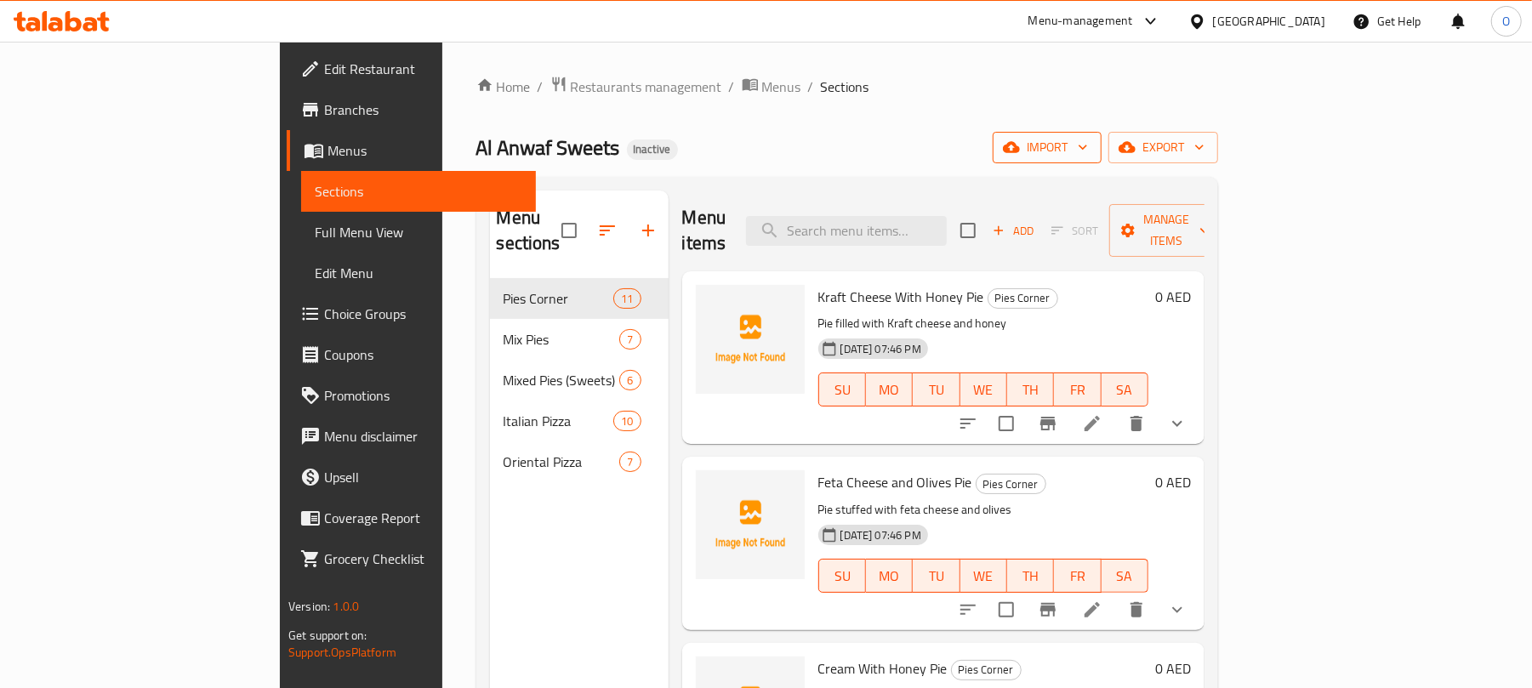
click at [1020, 155] on icon "button" at bounding box center [1011, 147] width 17 height 17
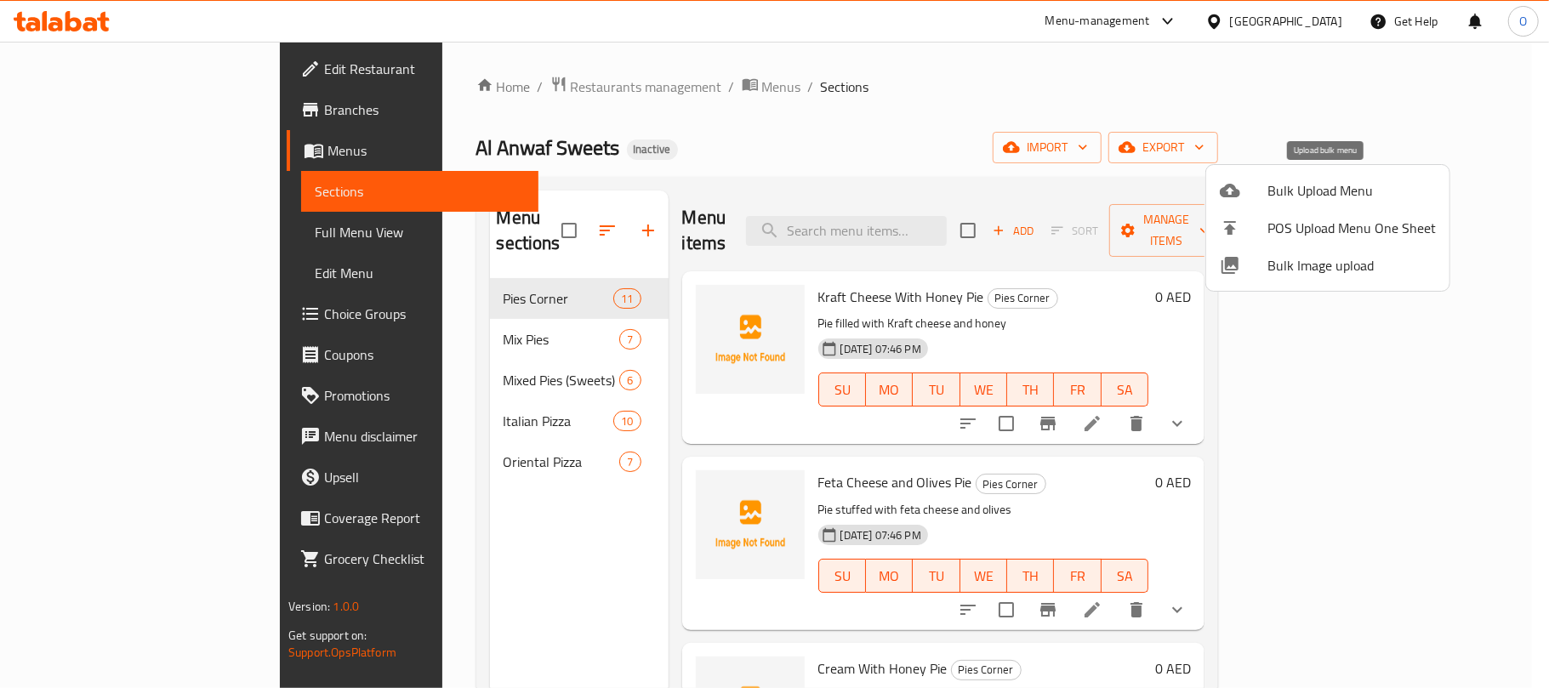
click at [1283, 180] on span "Bulk Upload Menu" at bounding box center [1351, 190] width 168 height 20
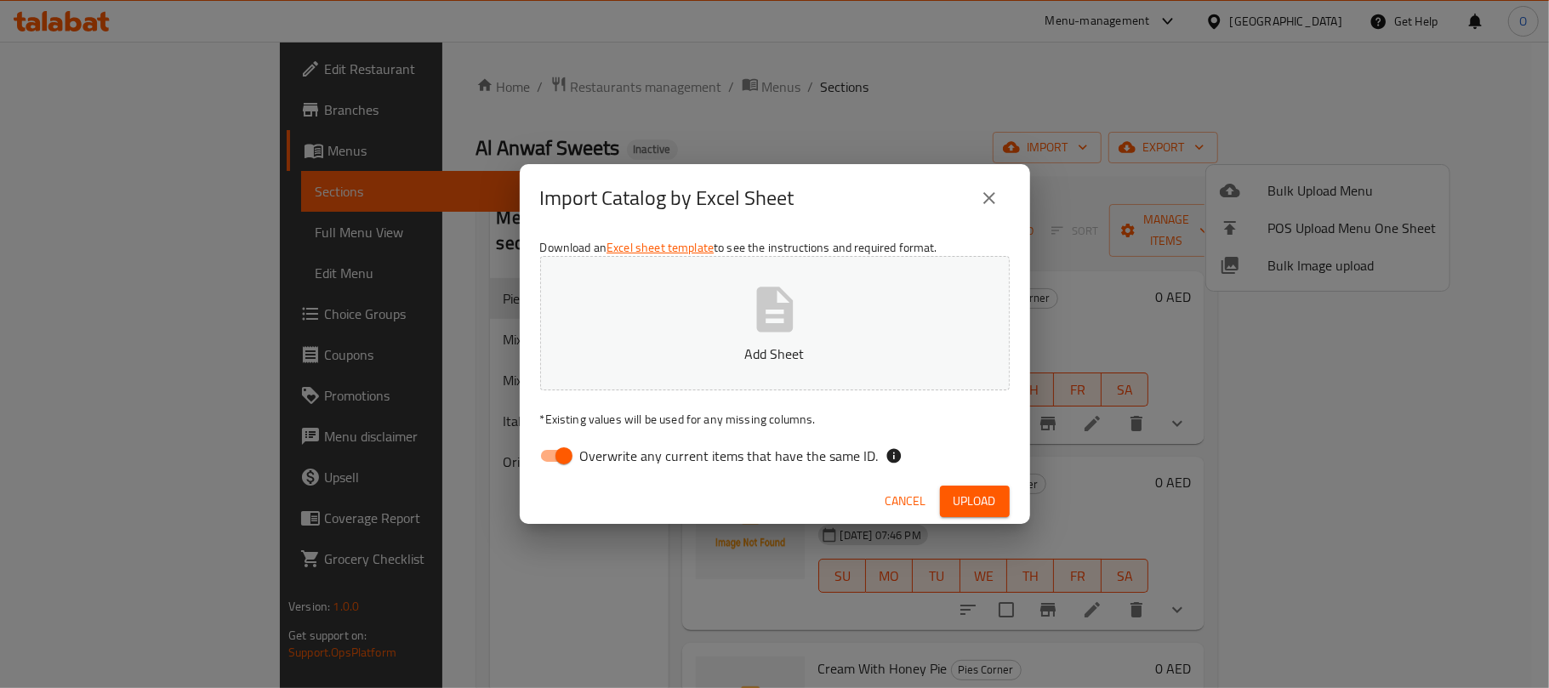
click at [562, 451] on input "Overwrite any current items that have the same ID." at bounding box center [563, 456] width 97 height 32
checkbox input "false"
drag, startPoint x: 985, startPoint y: 491, endPoint x: 924, endPoint y: 524, distance: 69.7
click at [985, 491] on span "Upload" at bounding box center [975, 501] width 43 height 21
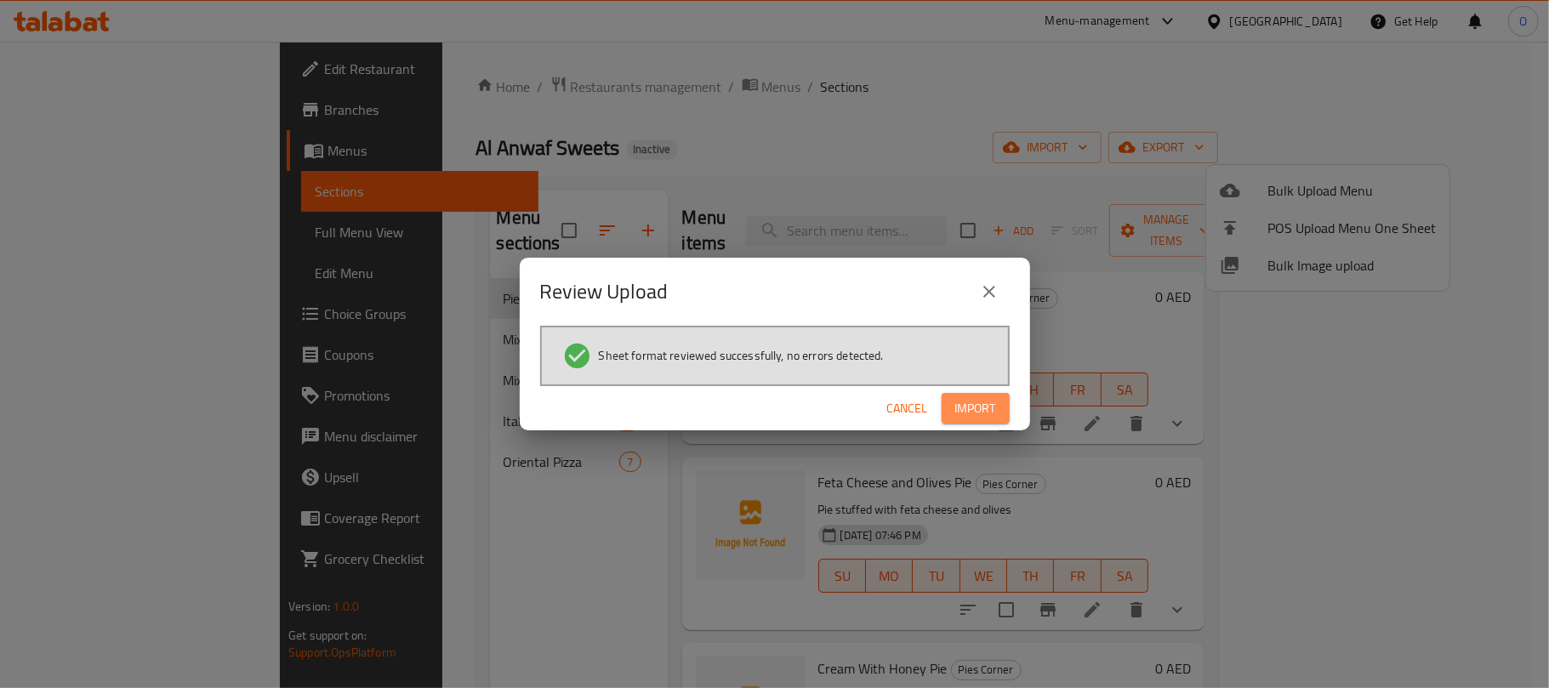
click at [975, 402] on span "Import" at bounding box center [975, 408] width 41 height 21
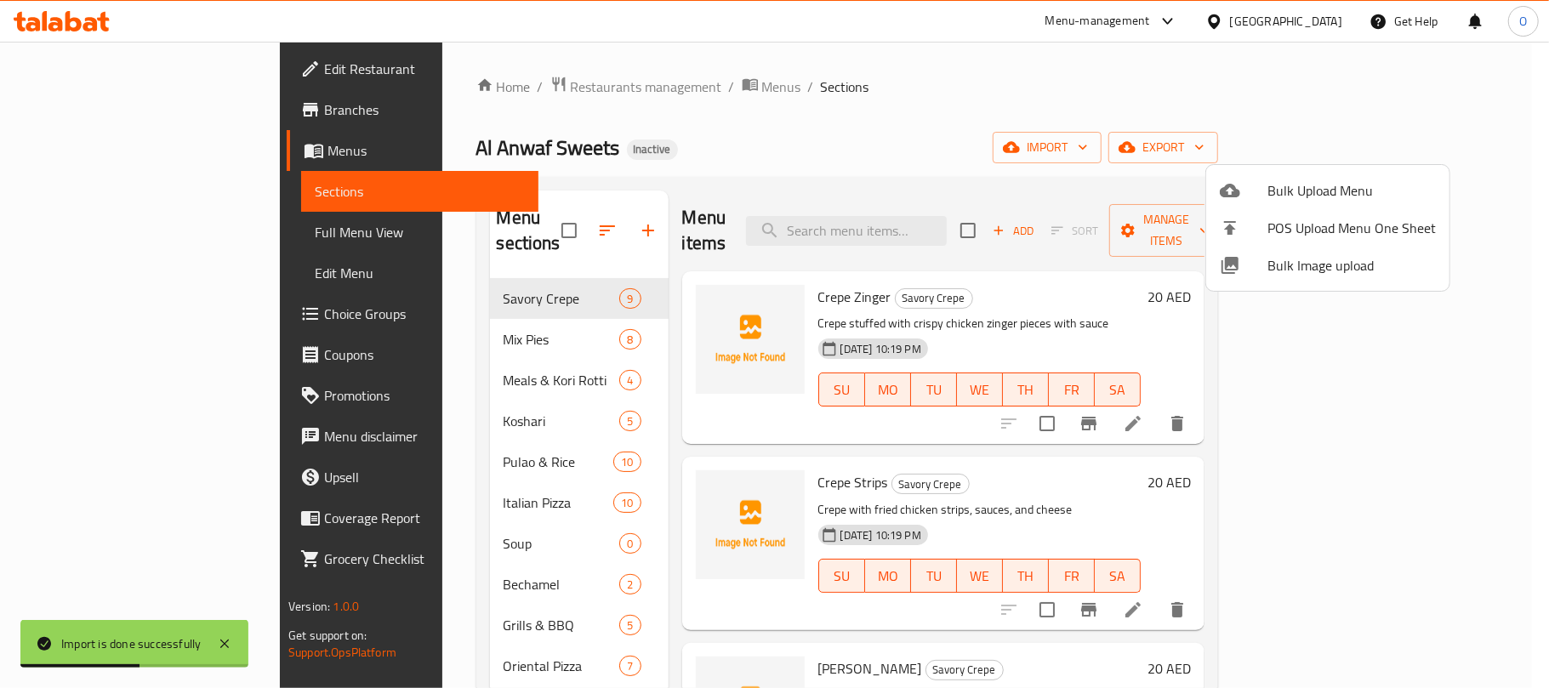
click at [735, 158] on div at bounding box center [774, 344] width 1549 height 688
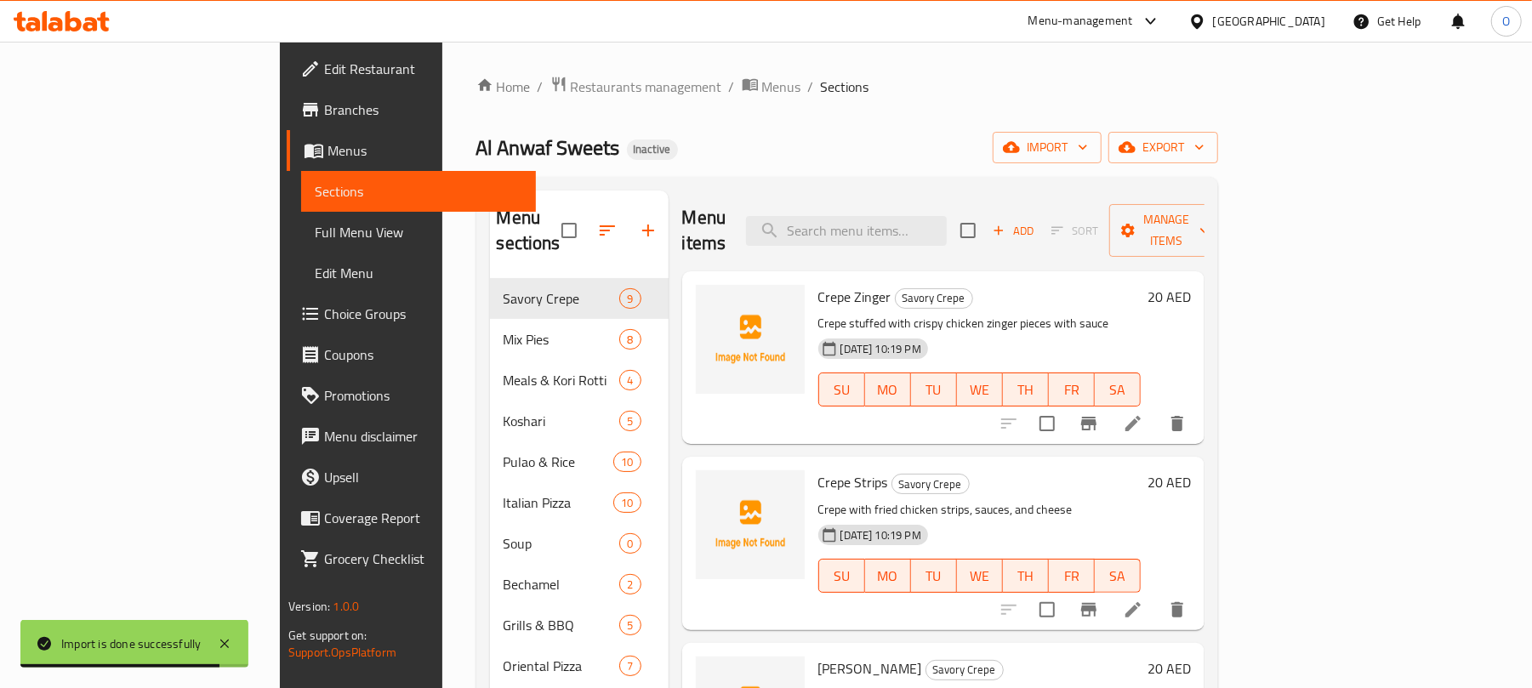
click at [315, 230] on span "Full Menu View" at bounding box center [419, 232] width 208 height 20
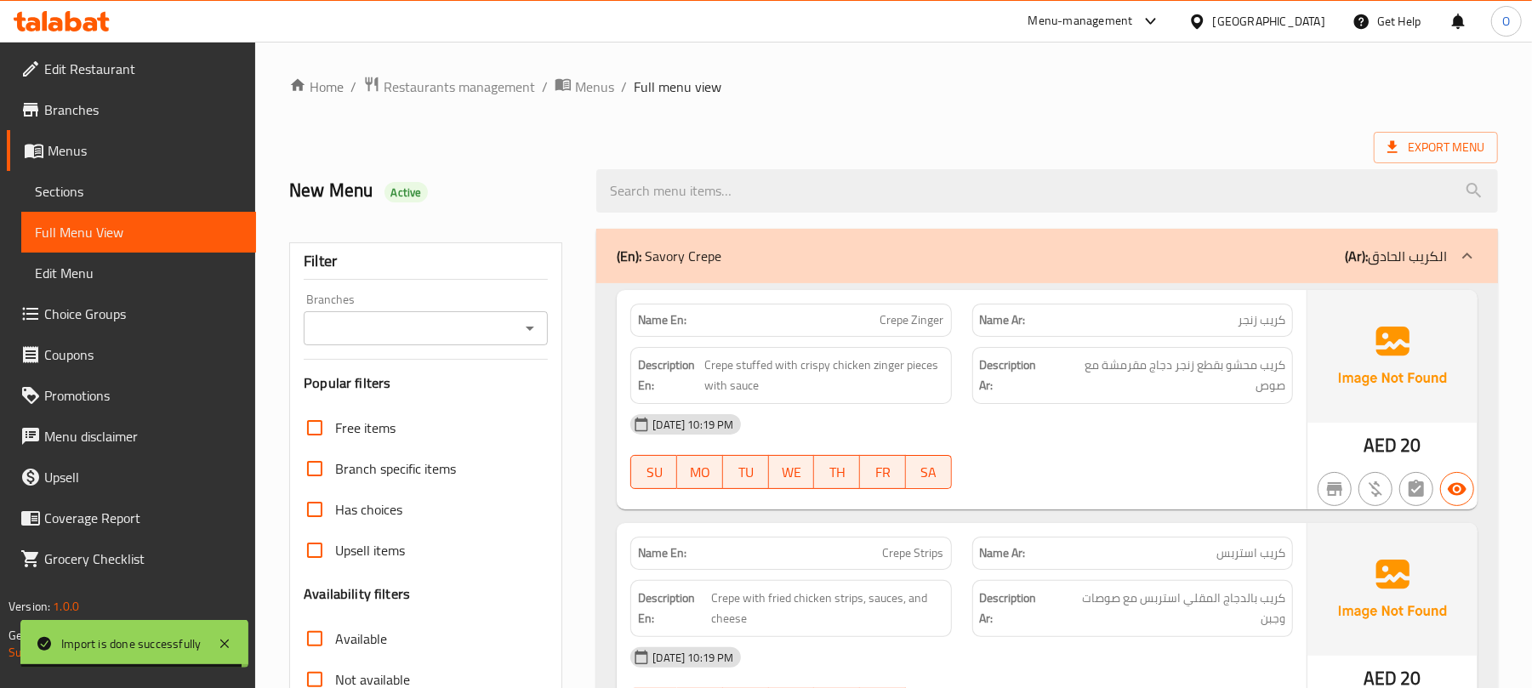
click at [550, 211] on div "New Menu Active" at bounding box center [432, 191] width 307 height 76
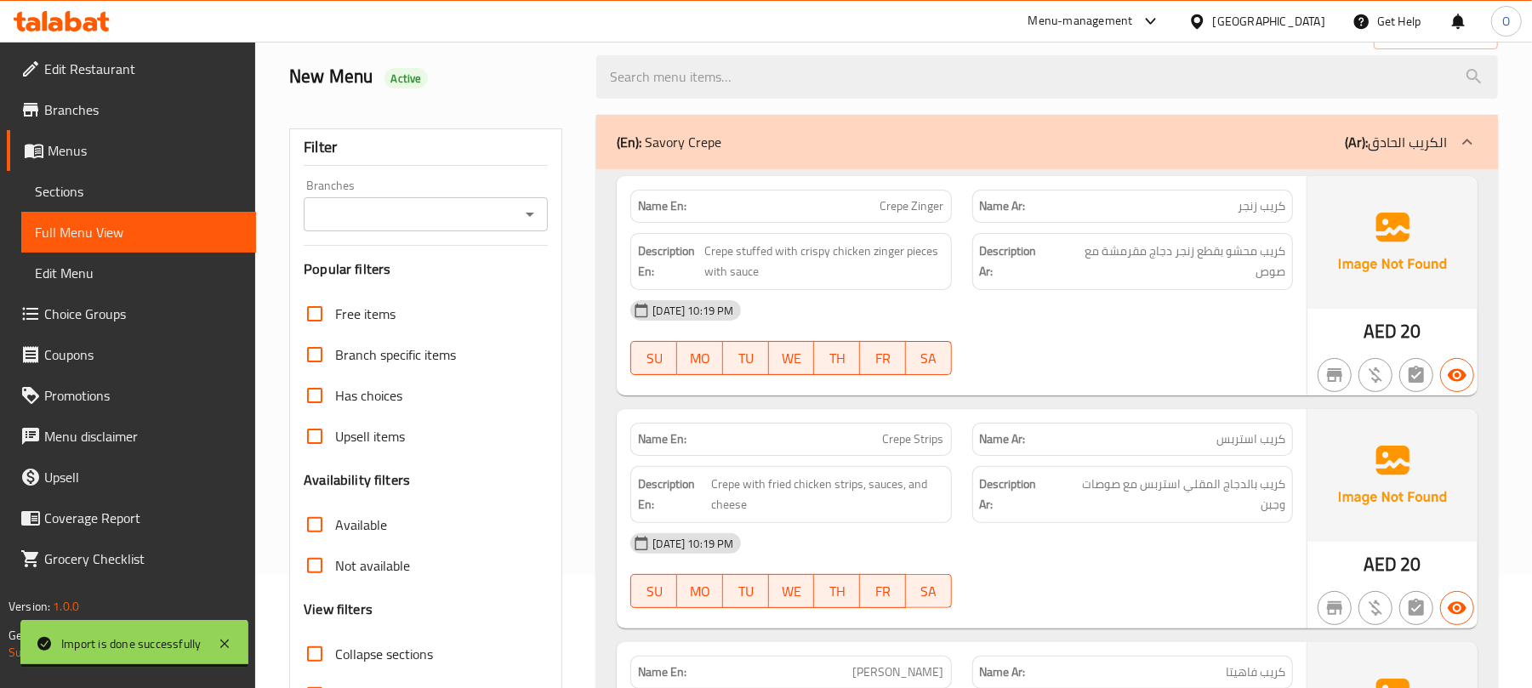
scroll to position [340, 0]
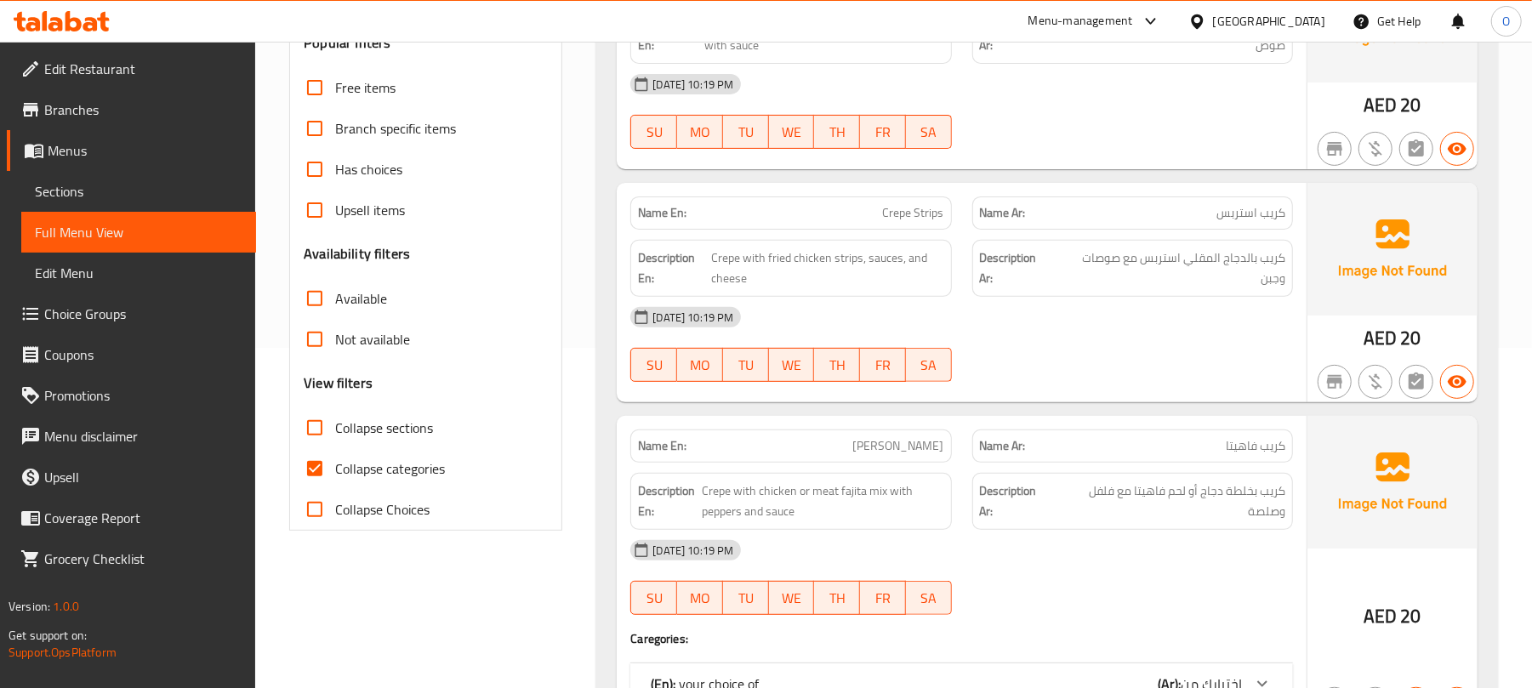
click at [396, 434] on span "Collapse sections" at bounding box center [384, 428] width 98 height 20
click at [335, 434] on input "Collapse sections" at bounding box center [314, 427] width 41 height 41
checkbox input "true"
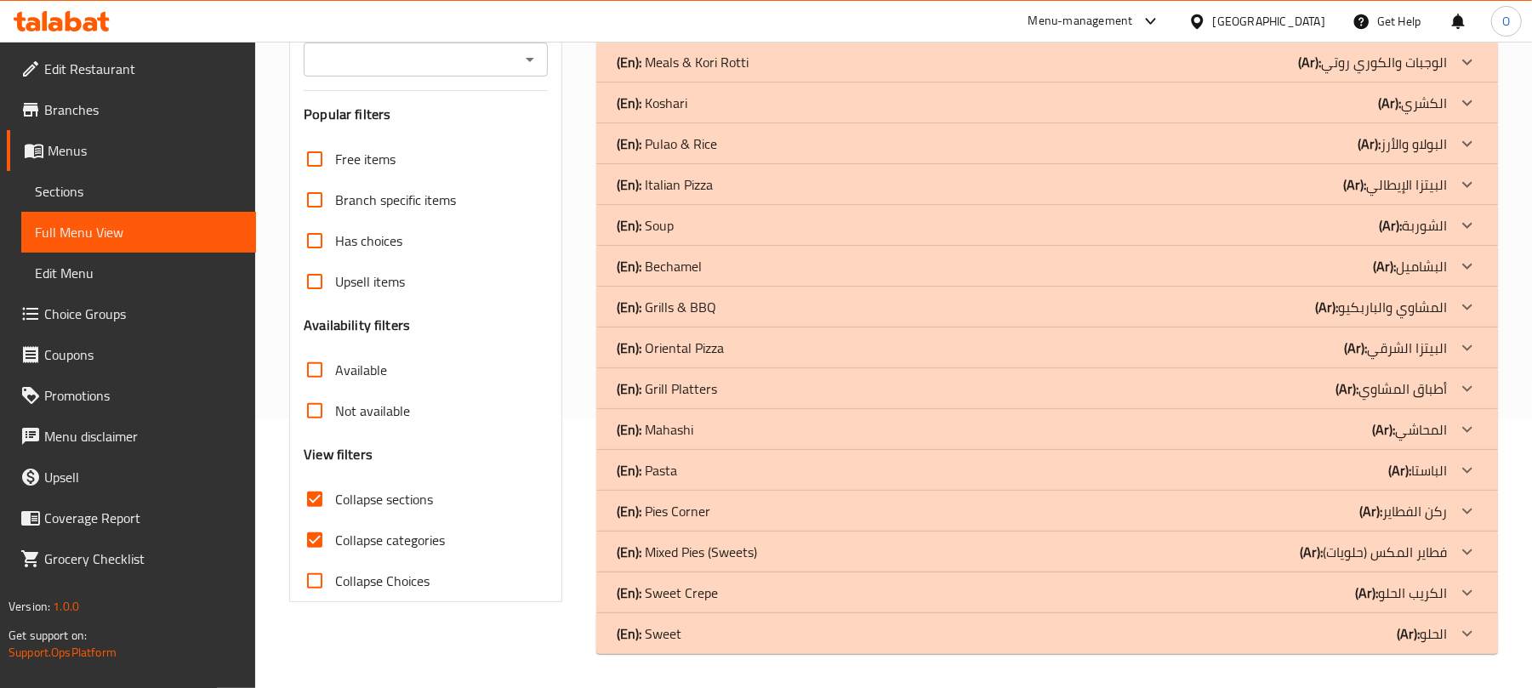
scroll to position [270, 0]
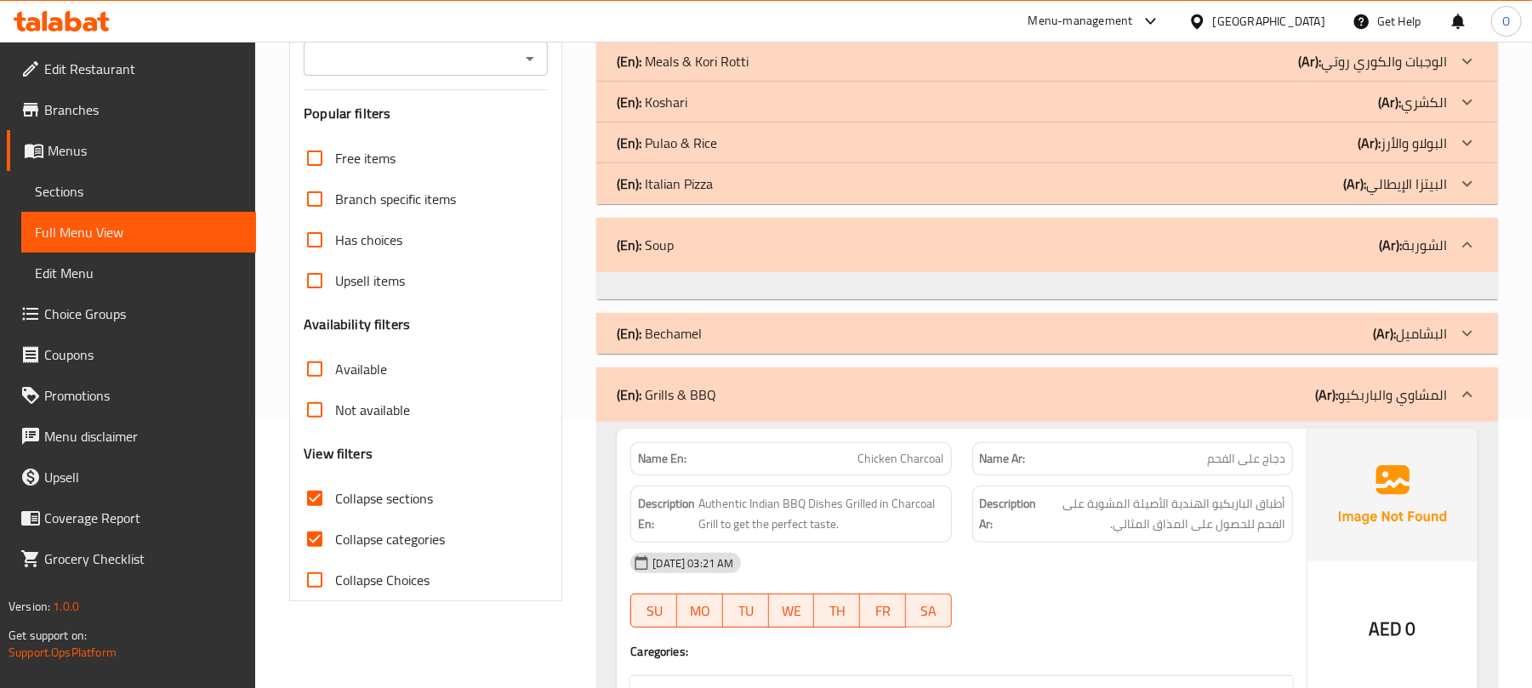
click at [732, 247] on div "(En): Soup (Ar): الشوربة" at bounding box center [1032, 245] width 830 height 20
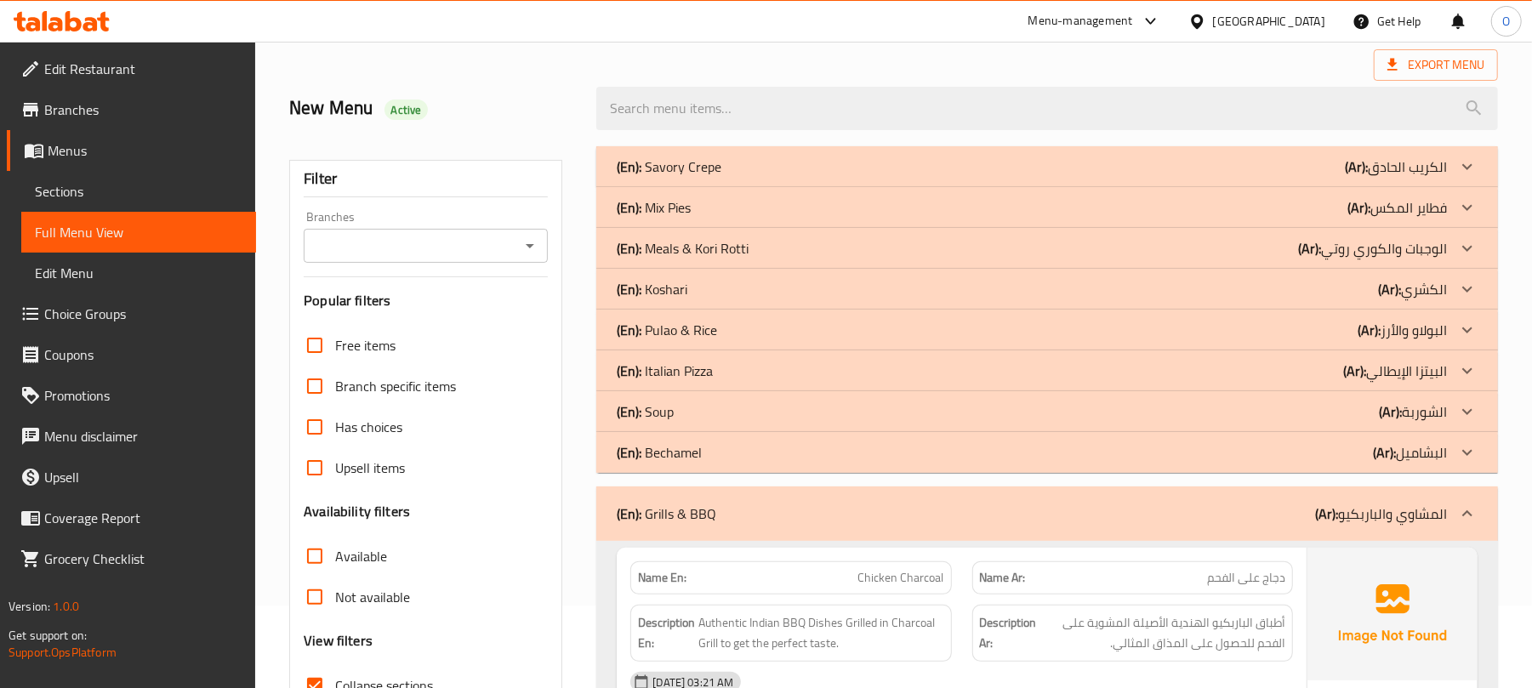
scroll to position [43, 0]
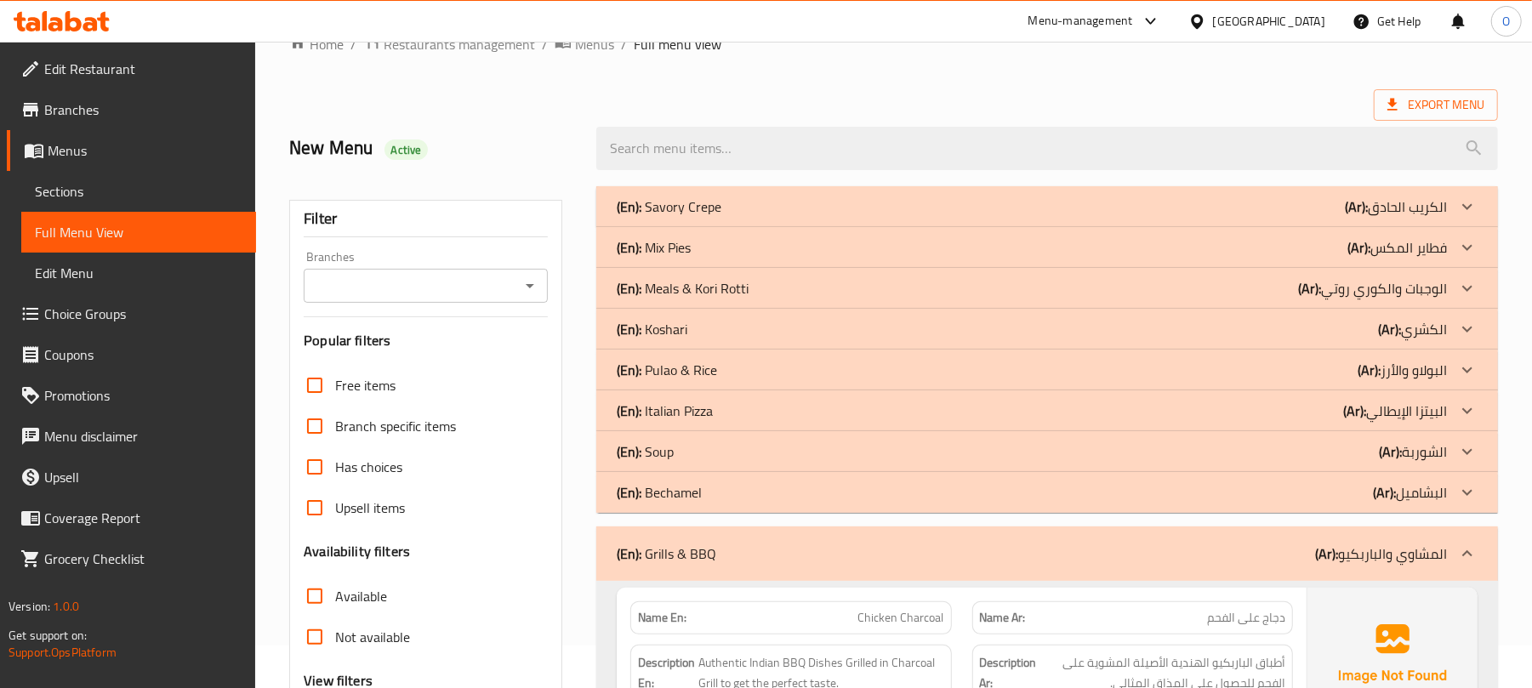
click at [732, 217] on div "(En): Pulao & [PERSON_NAME] (Ar): البولاو والأرز" at bounding box center [1032, 206] width 830 height 20
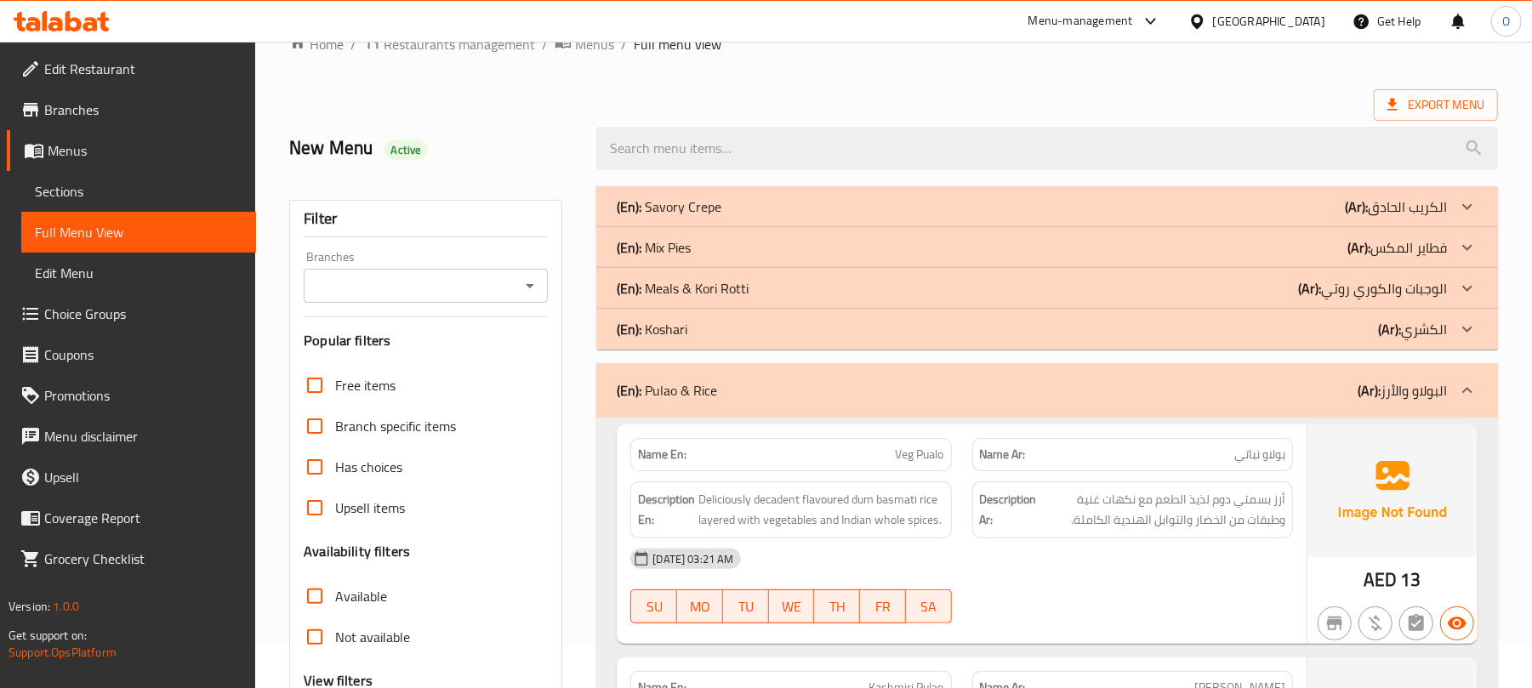
click at [721, 217] on p "(En): Meals & Kori Rotti" at bounding box center [669, 206] width 105 height 20
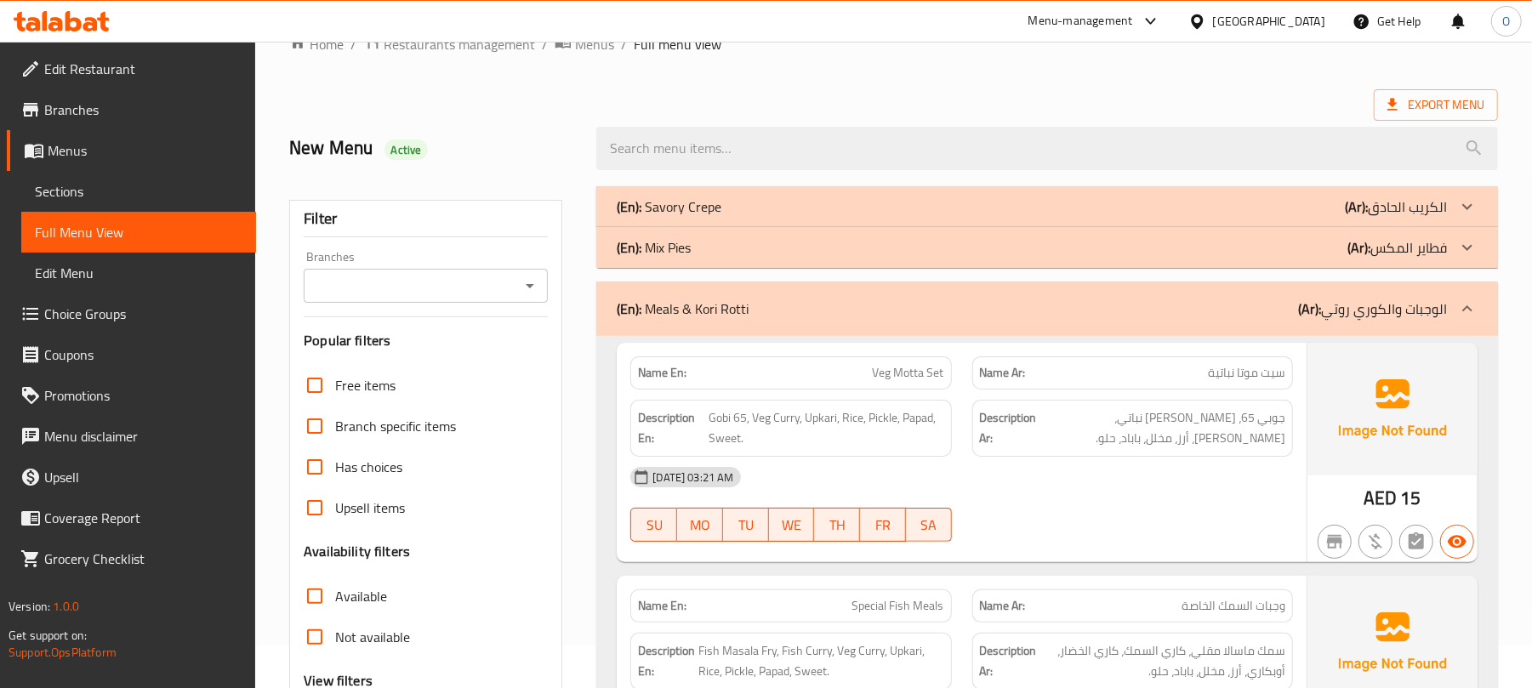
scroll to position [383, 0]
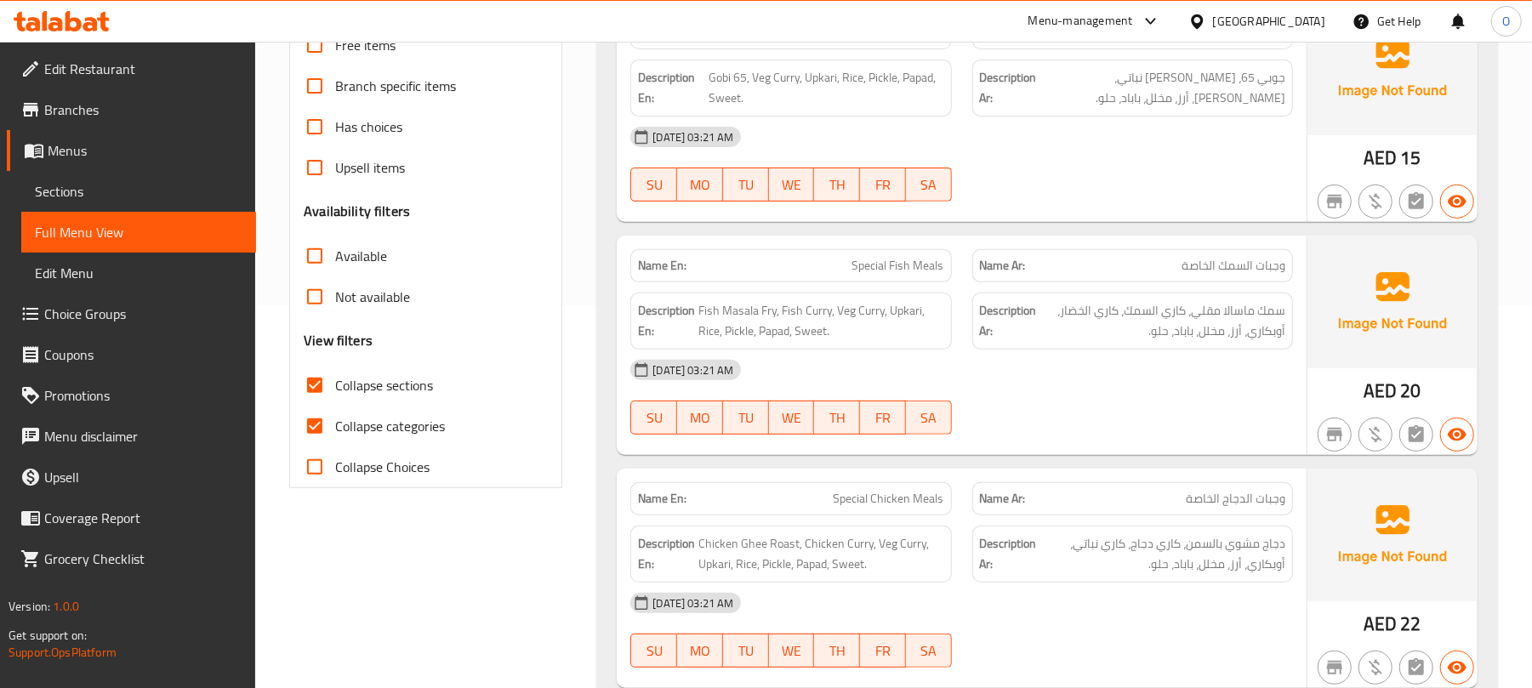
click at [413, 429] on span "Collapse categories" at bounding box center [390, 426] width 110 height 20
click at [335, 429] on input "Collapse categories" at bounding box center [314, 426] width 41 height 41
checkbox input "false"
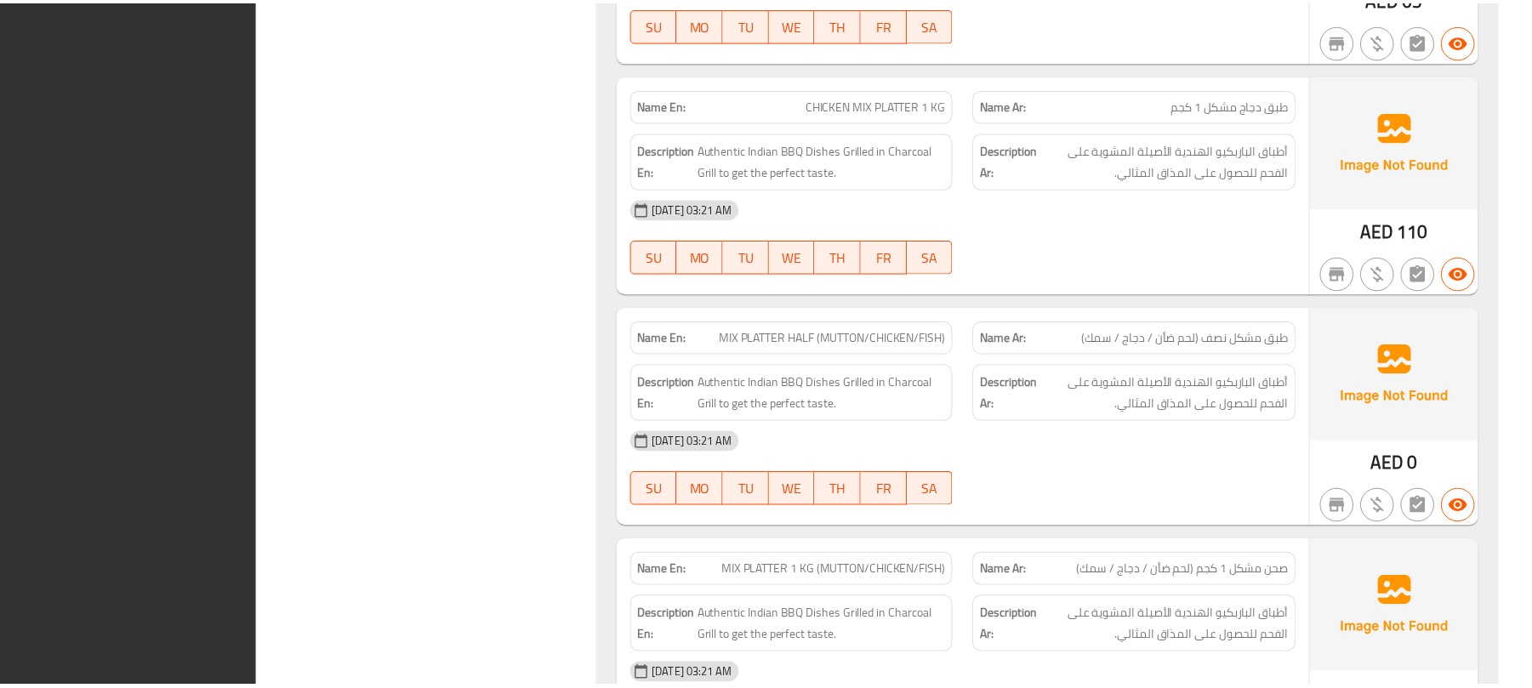
scroll to position [7666, 0]
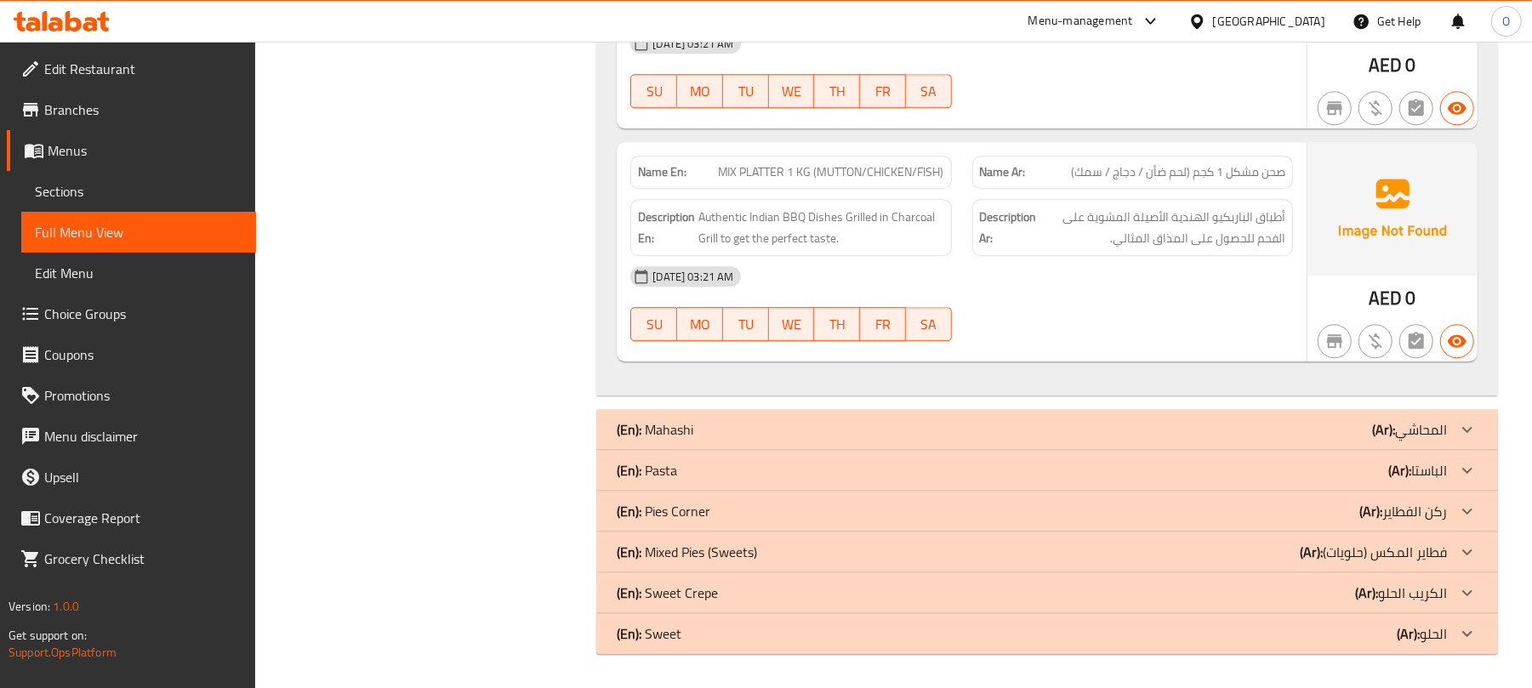
click at [105, 76] on span "Edit Restaurant" at bounding box center [143, 69] width 198 height 20
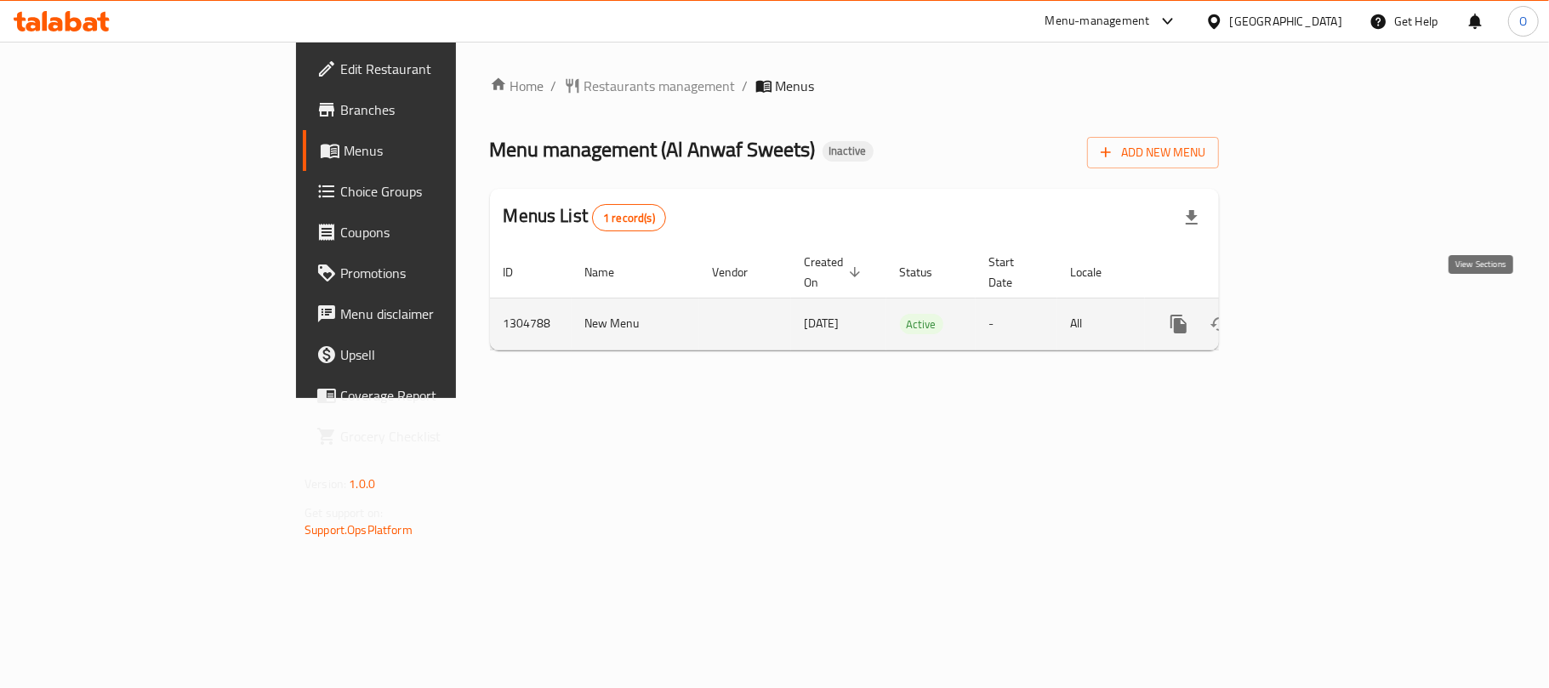
click at [1312, 314] on icon "enhanced table" at bounding box center [1301, 324] width 20 height 20
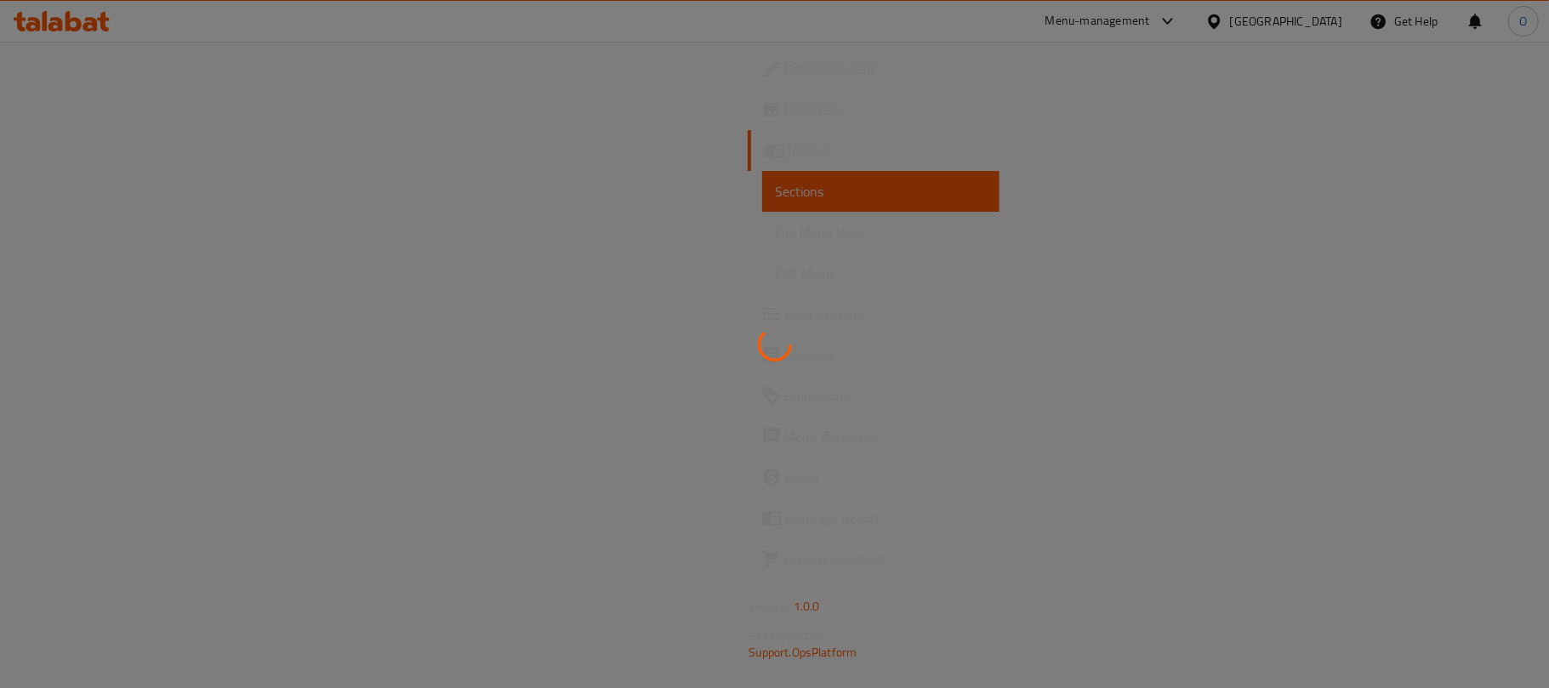
click at [869, 163] on div at bounding box center [774, 344] width 1549 height 688
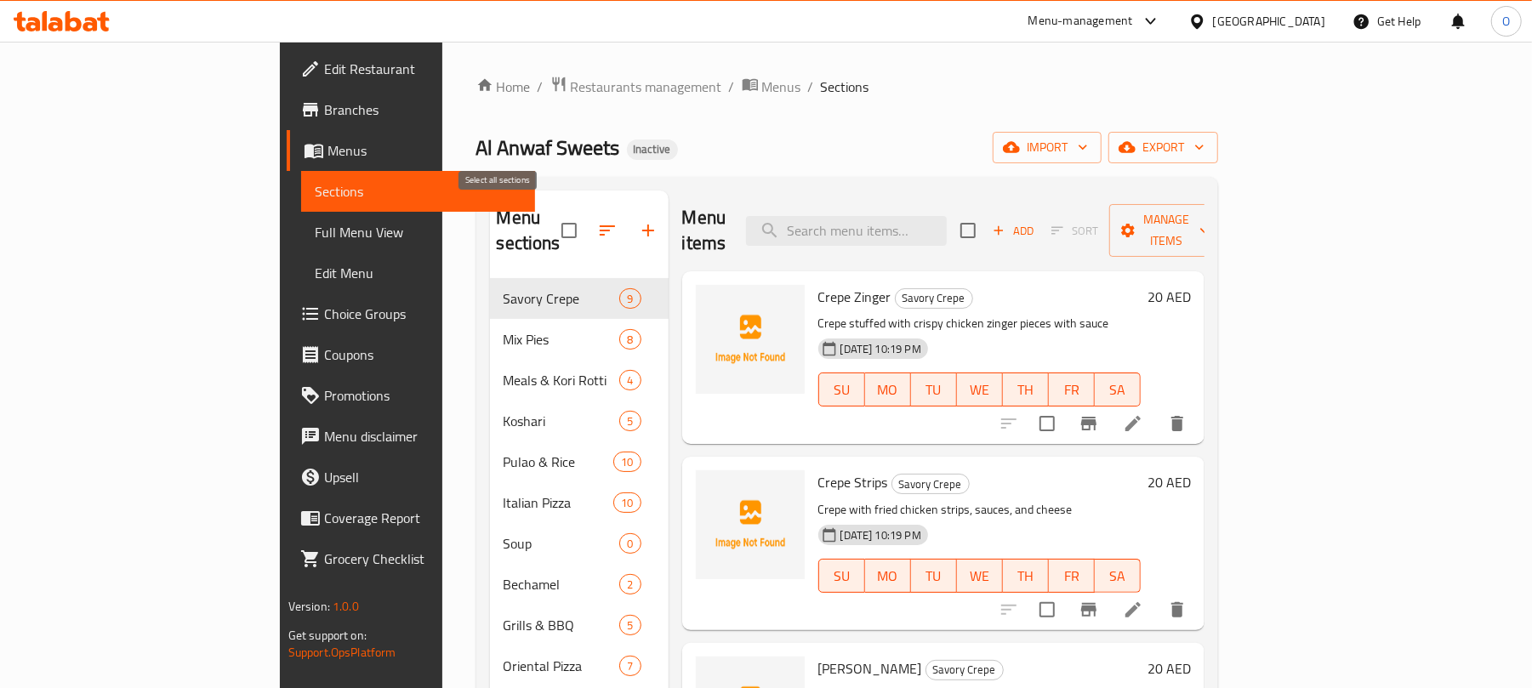
click at [551, 218] on input "checkbox" at bounding box center [569, 231] width 36 height 36
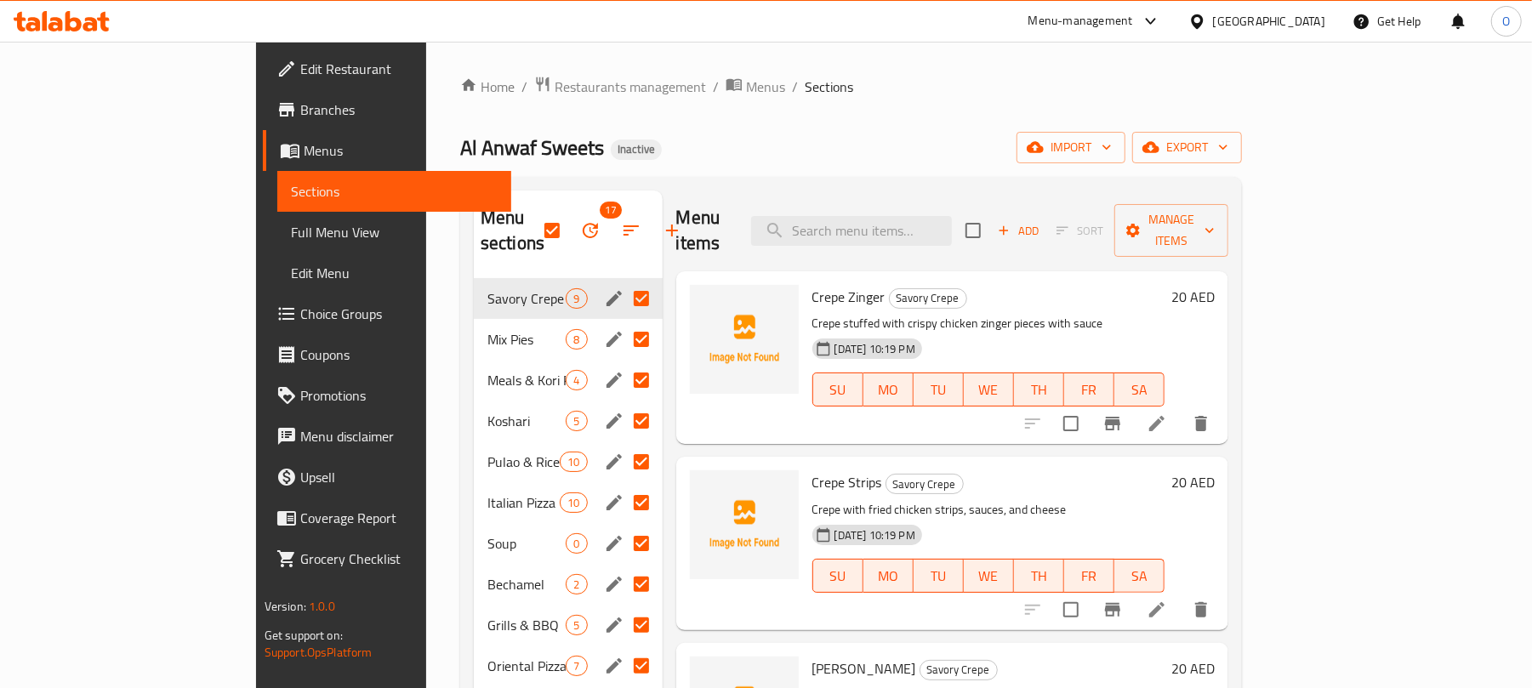
scroll to position [113, 0]
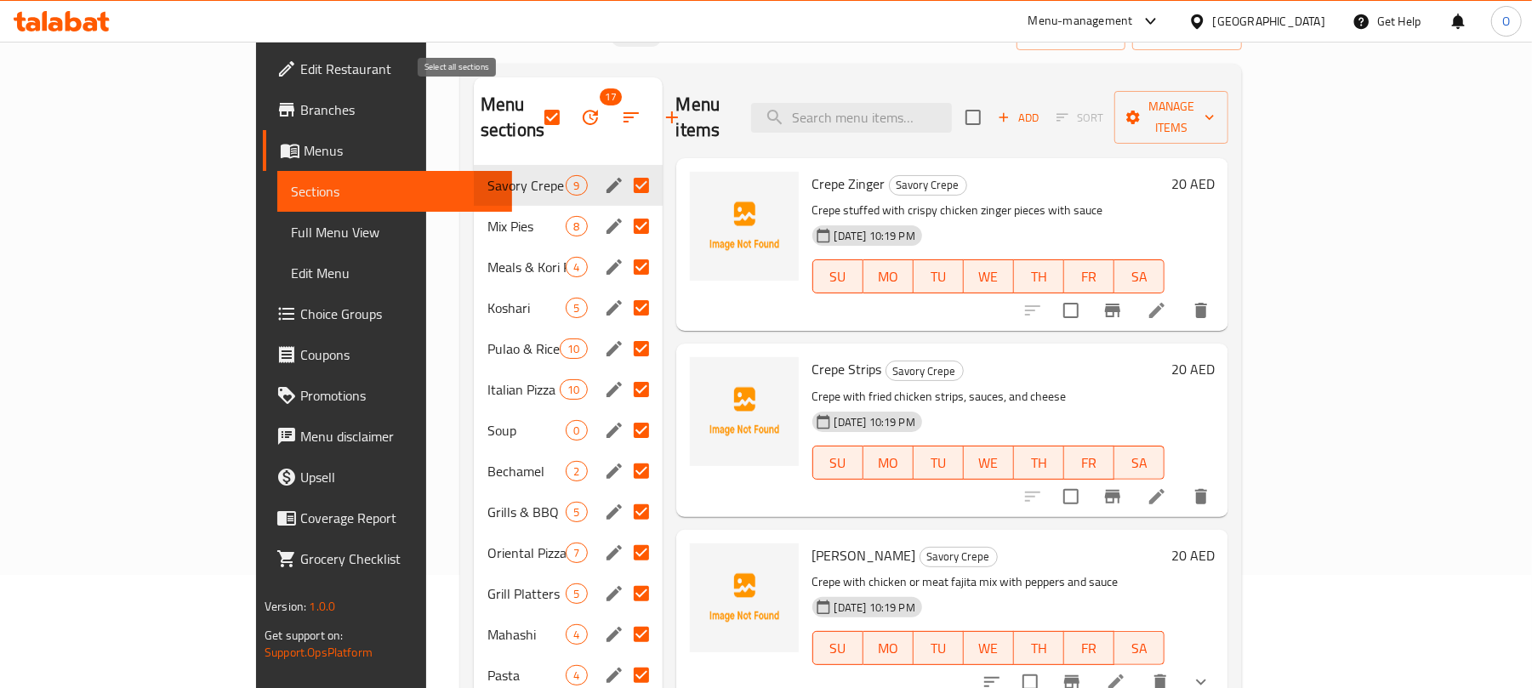
click at [534, 100] on input "checkbox" at bounding box center [552, 118] width 36 height 36
checkbox input "false"
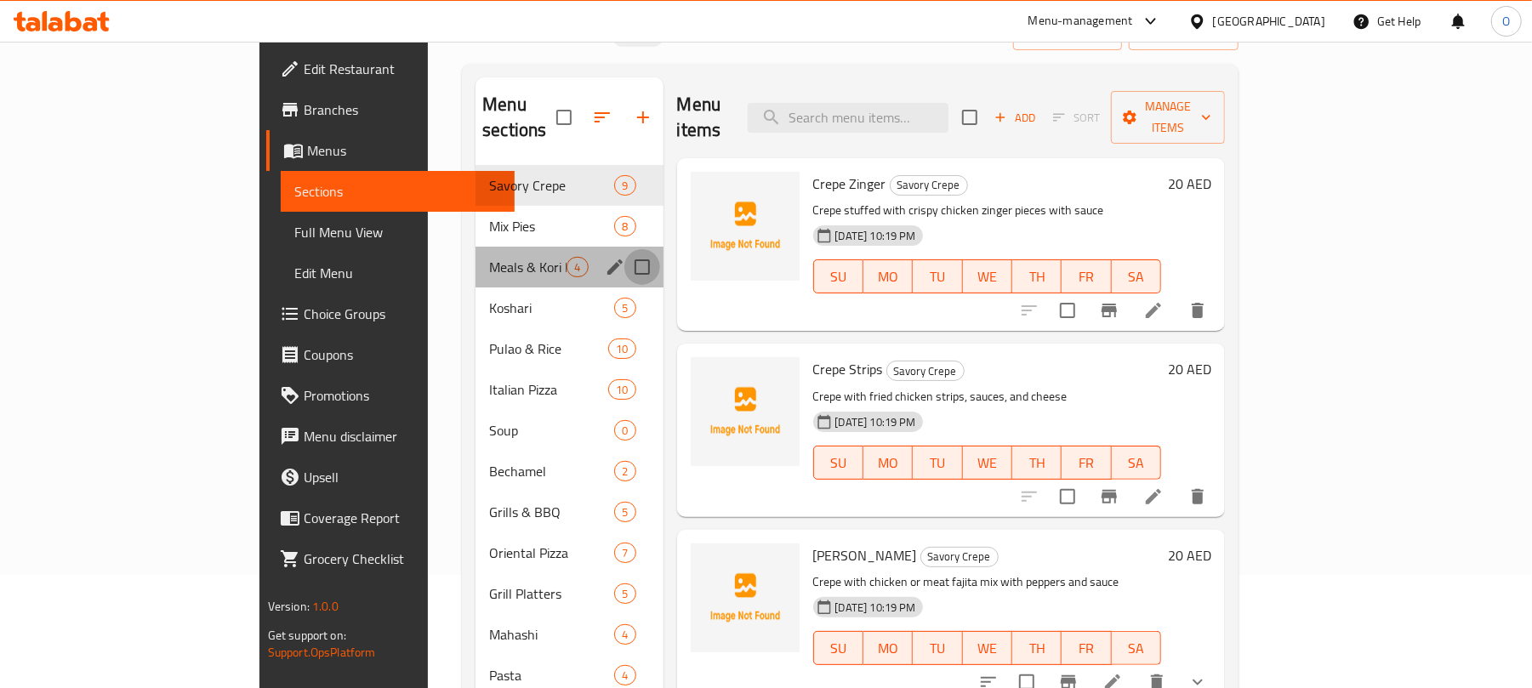
click at [624, 249] on input "Menu sections" at bounding box center [642, 267] width 36 height 36
checkbox input "true"
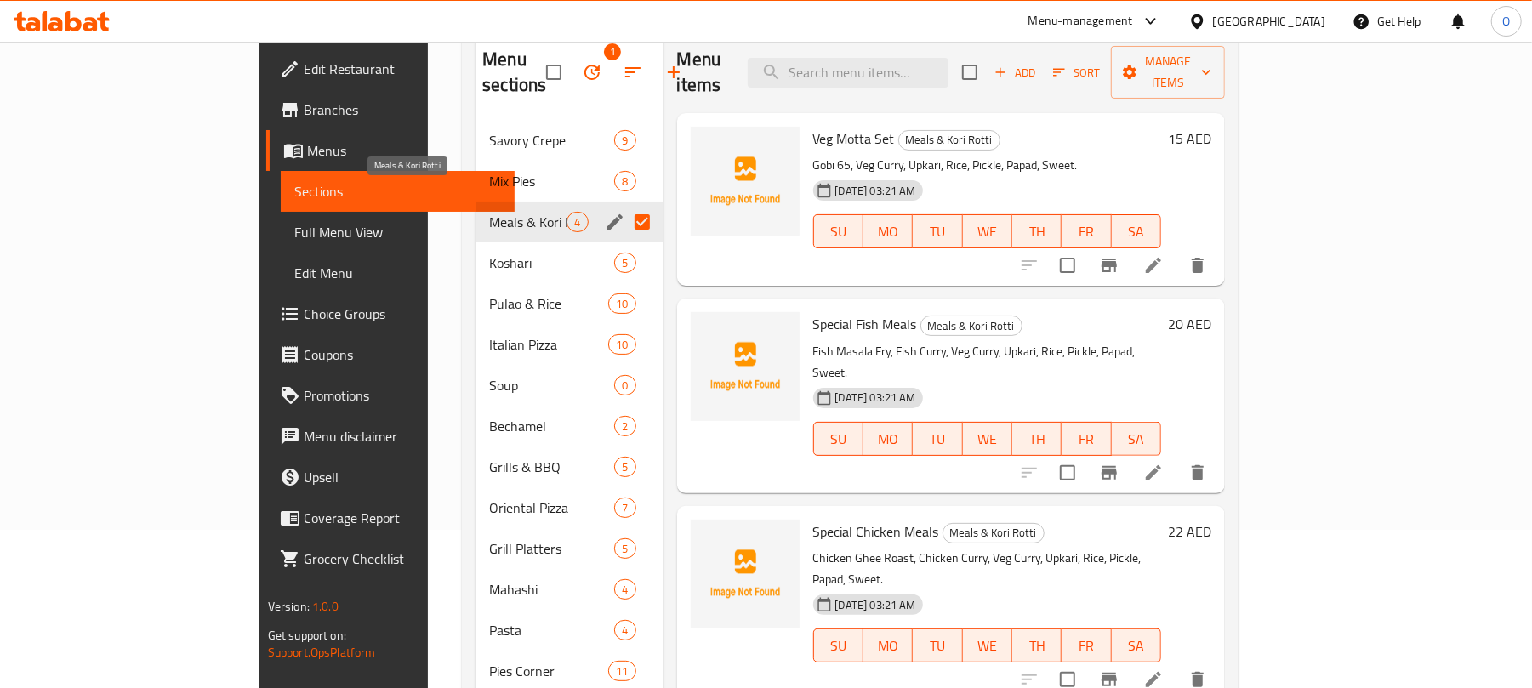
scroll to position [226, 0]
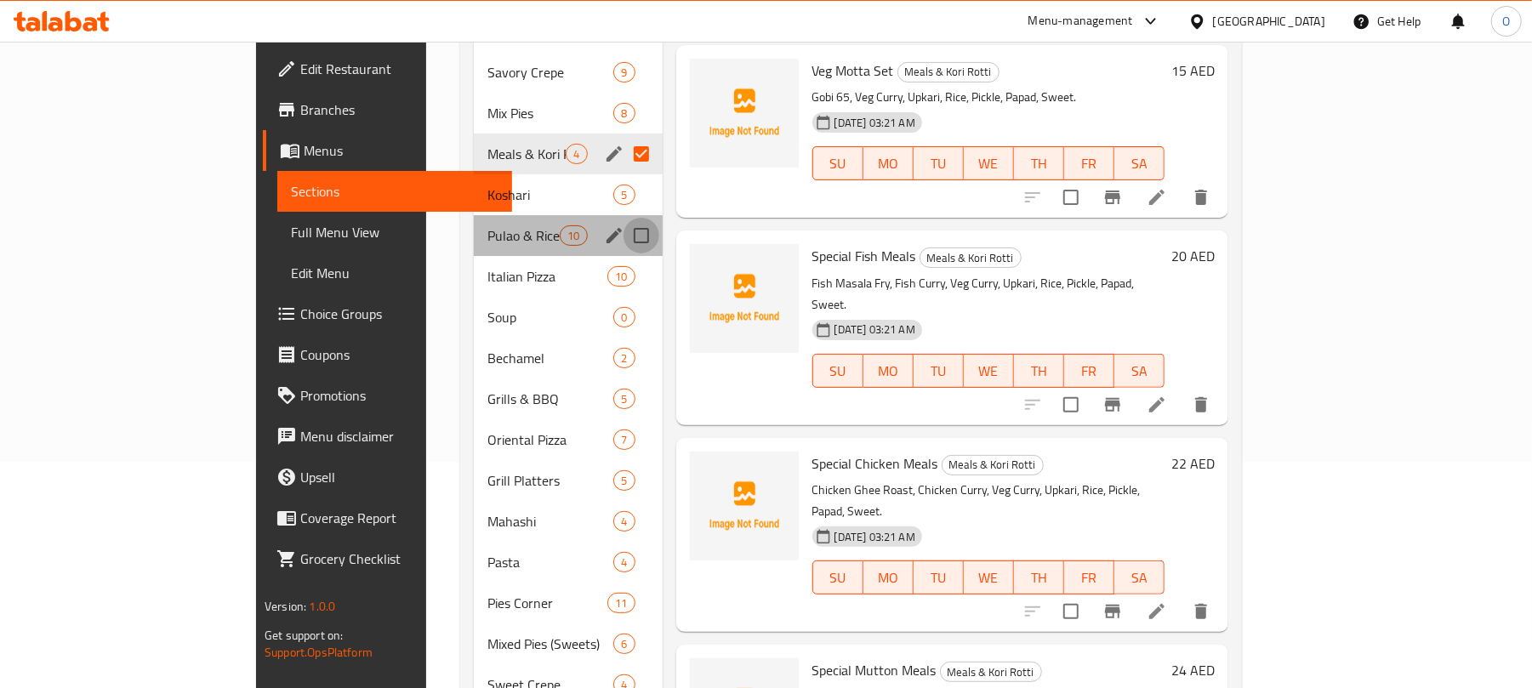
click at [624, 218] on input "Menu sections" at bounding box center [642, 236] width 36 height 36
checkbox input "true"
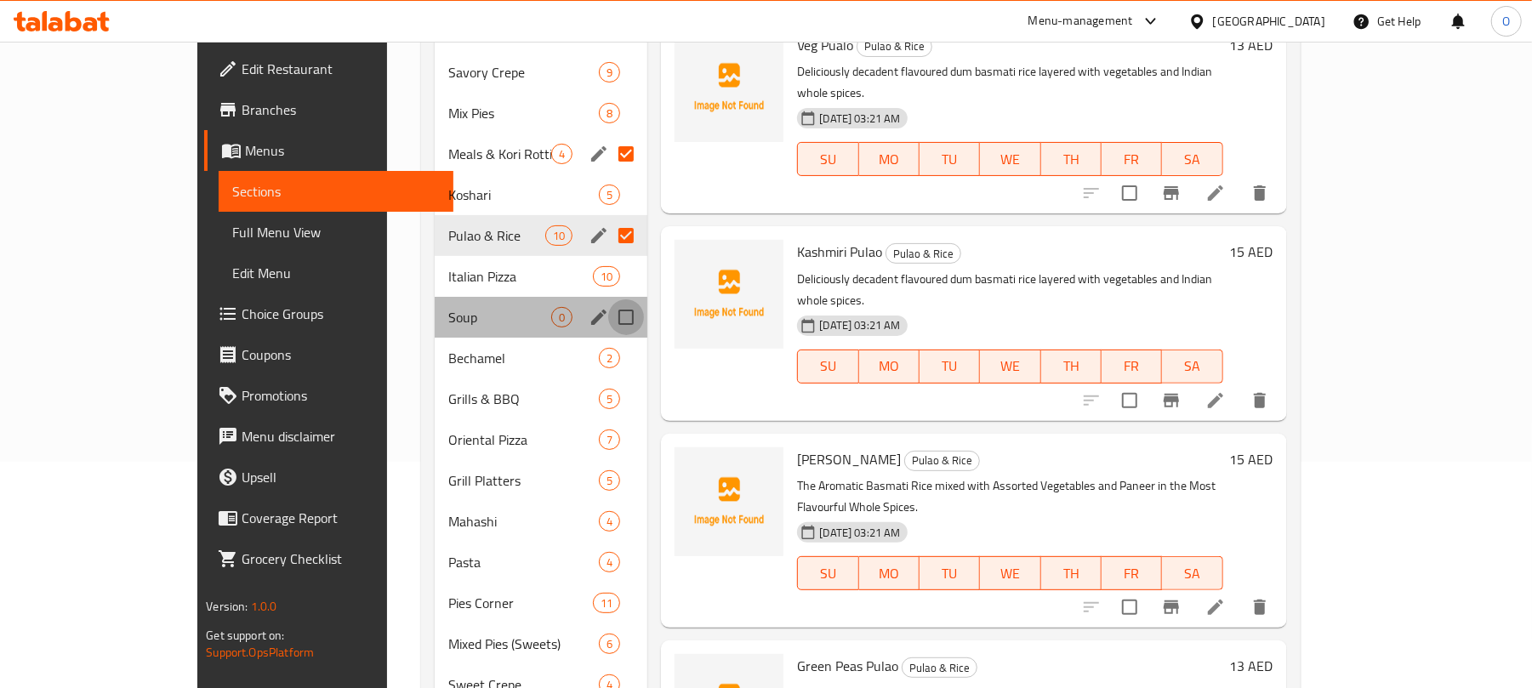
click at [608, 299] on input "Menu sections" at bounding box center [626, 317] width 36 height 36
checkbox input "true"
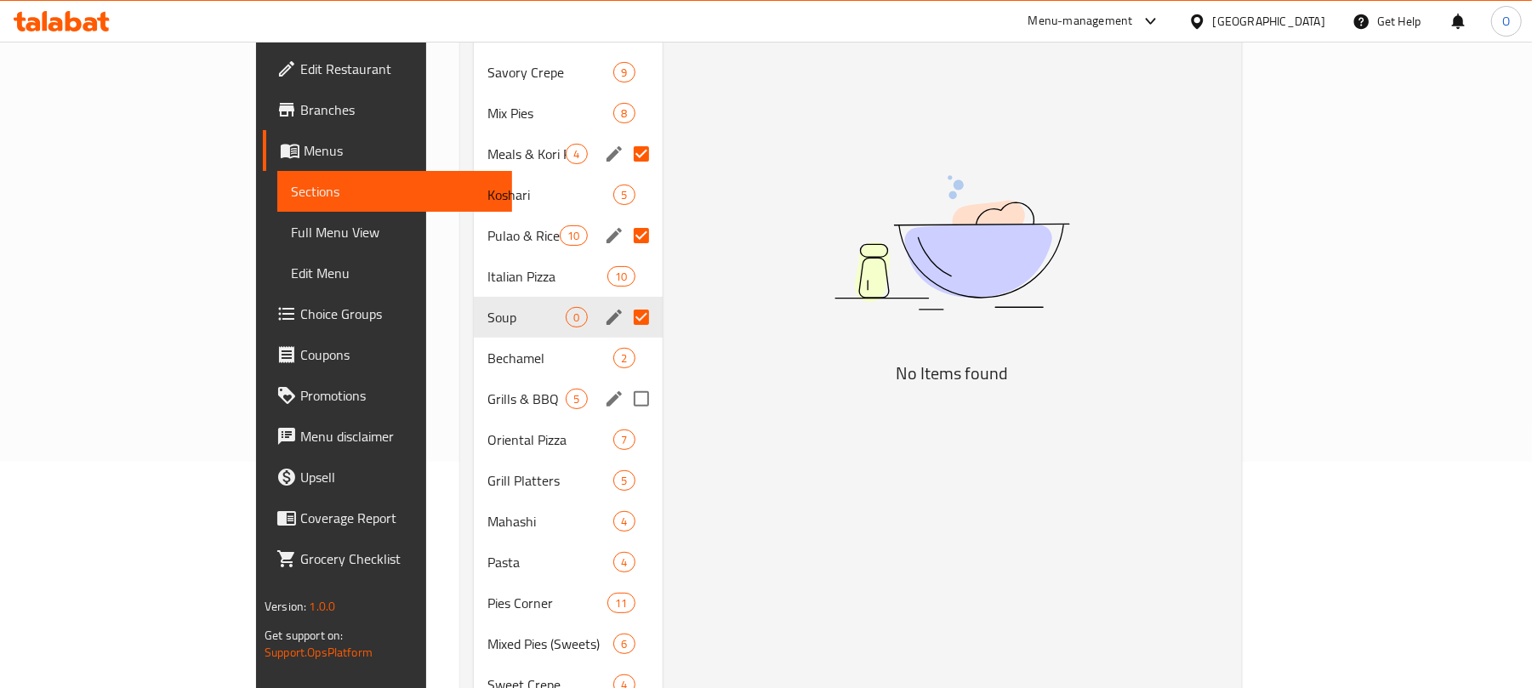
click at [624, 381] on input "Menu sections" at bounding box center [642, 399] width 36 height 36
checkbox input "true"
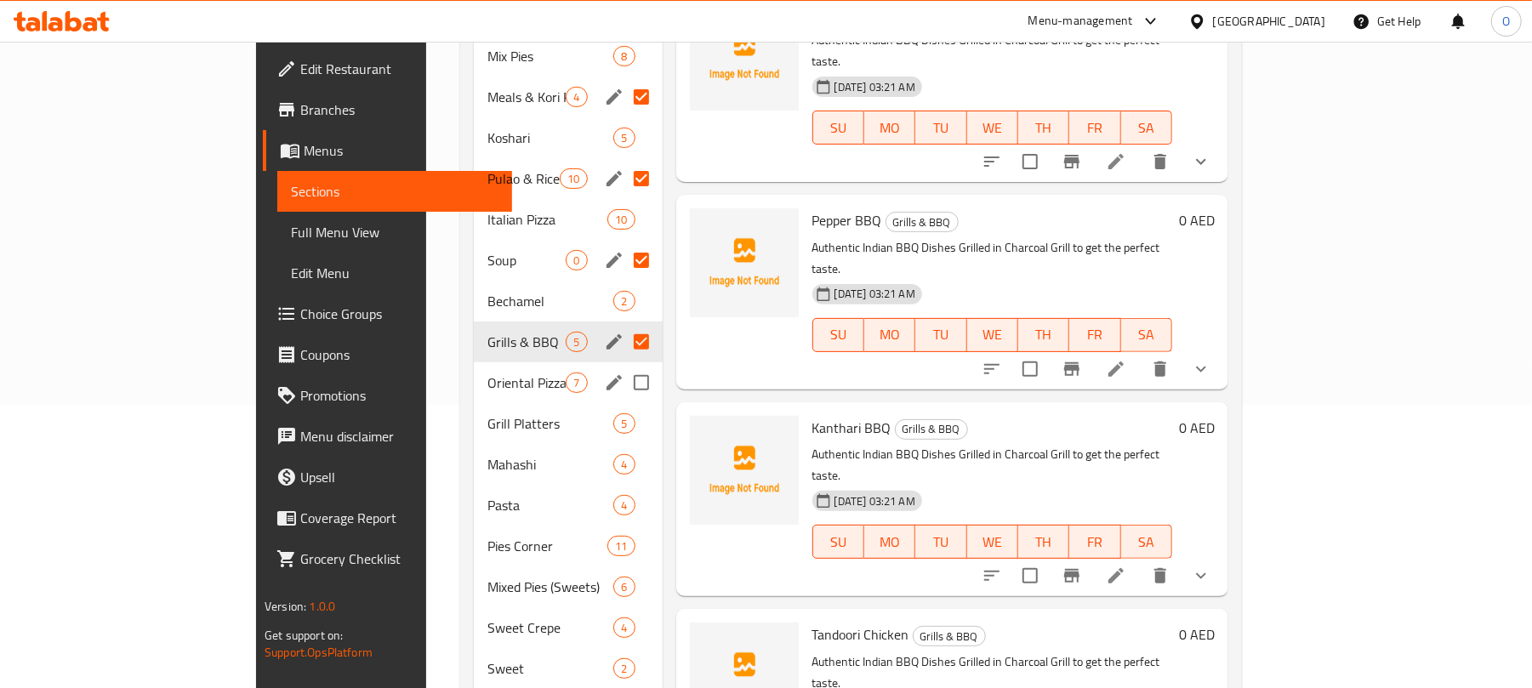
scroll to position [314, 0]
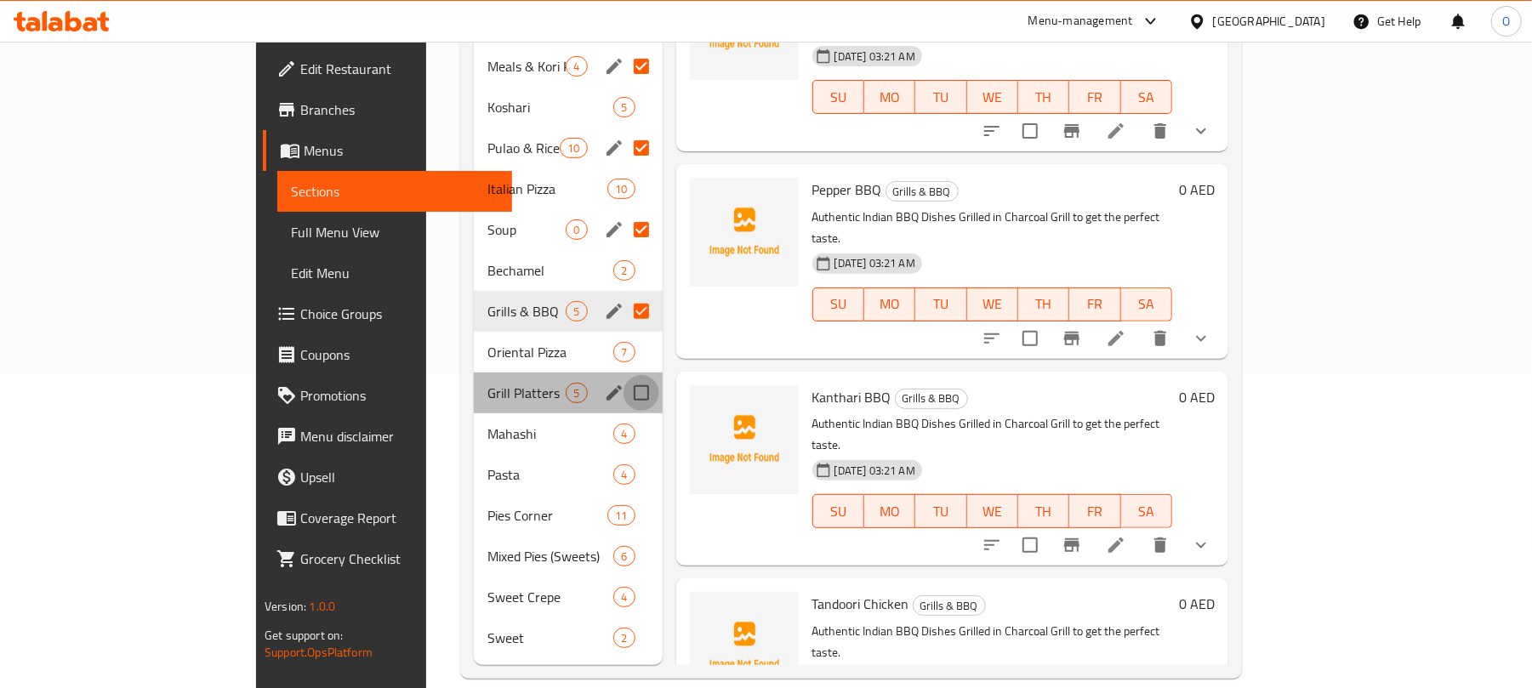
click at [624, 375] on input "Menu sections" at bounding box center [642, 393] width 36 height 36
checkbox input "true"
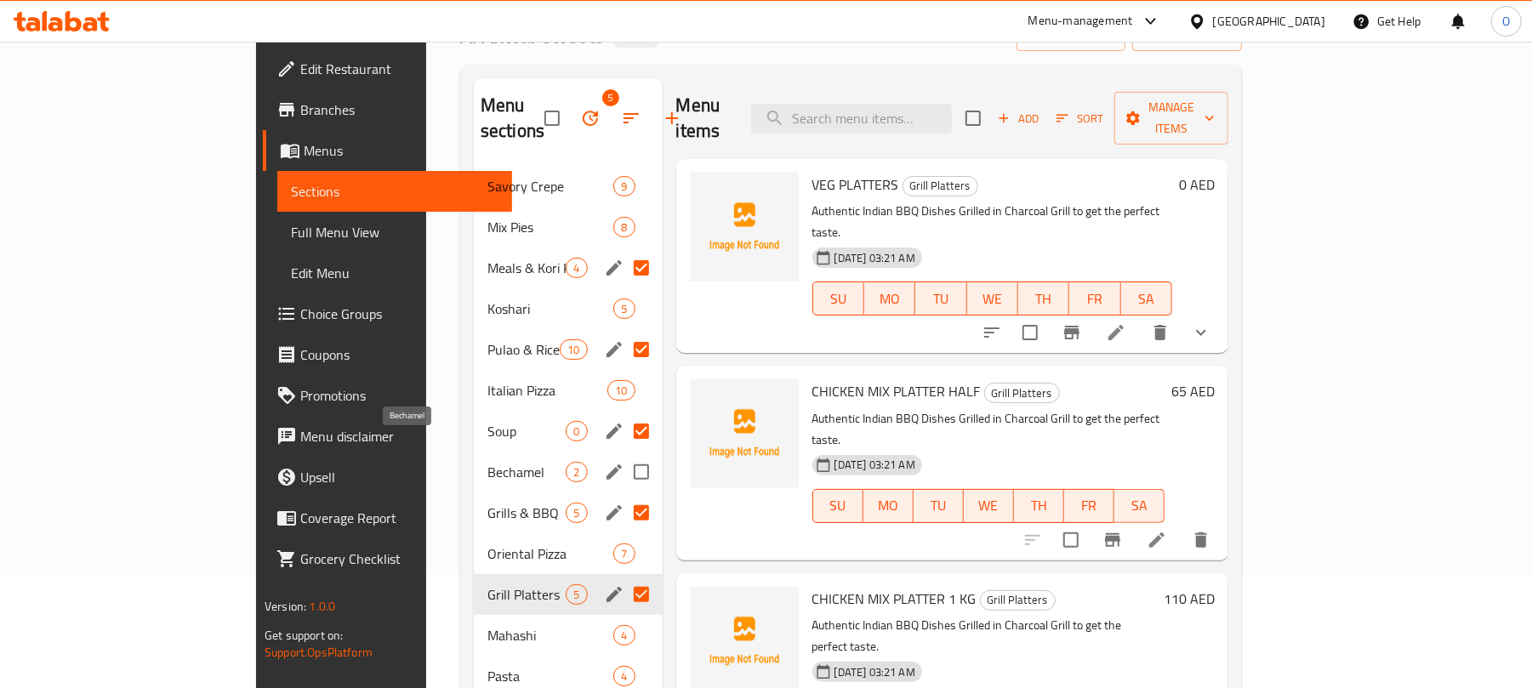
scroll to position [87, 0]
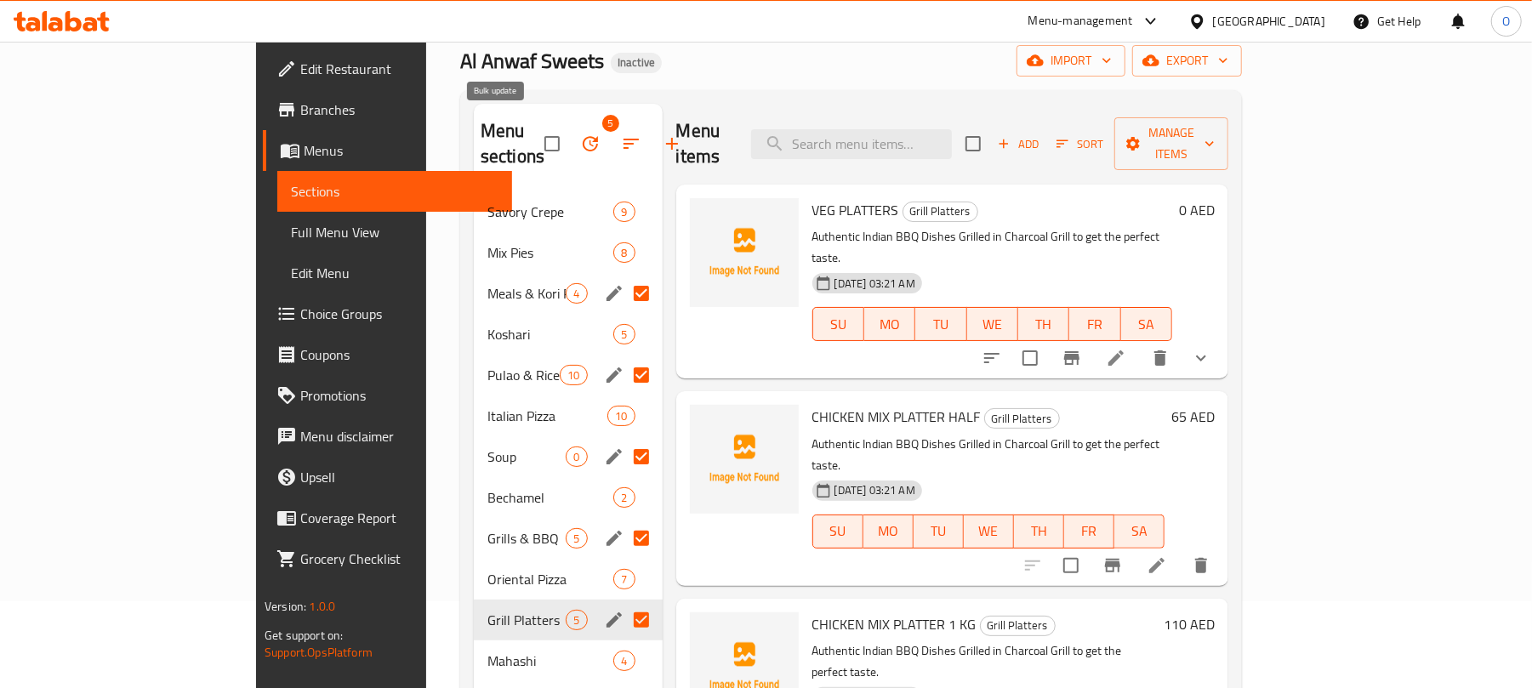
click at [583, 136] on icon "button" at bounding box center [590, 143] width 15 height 15
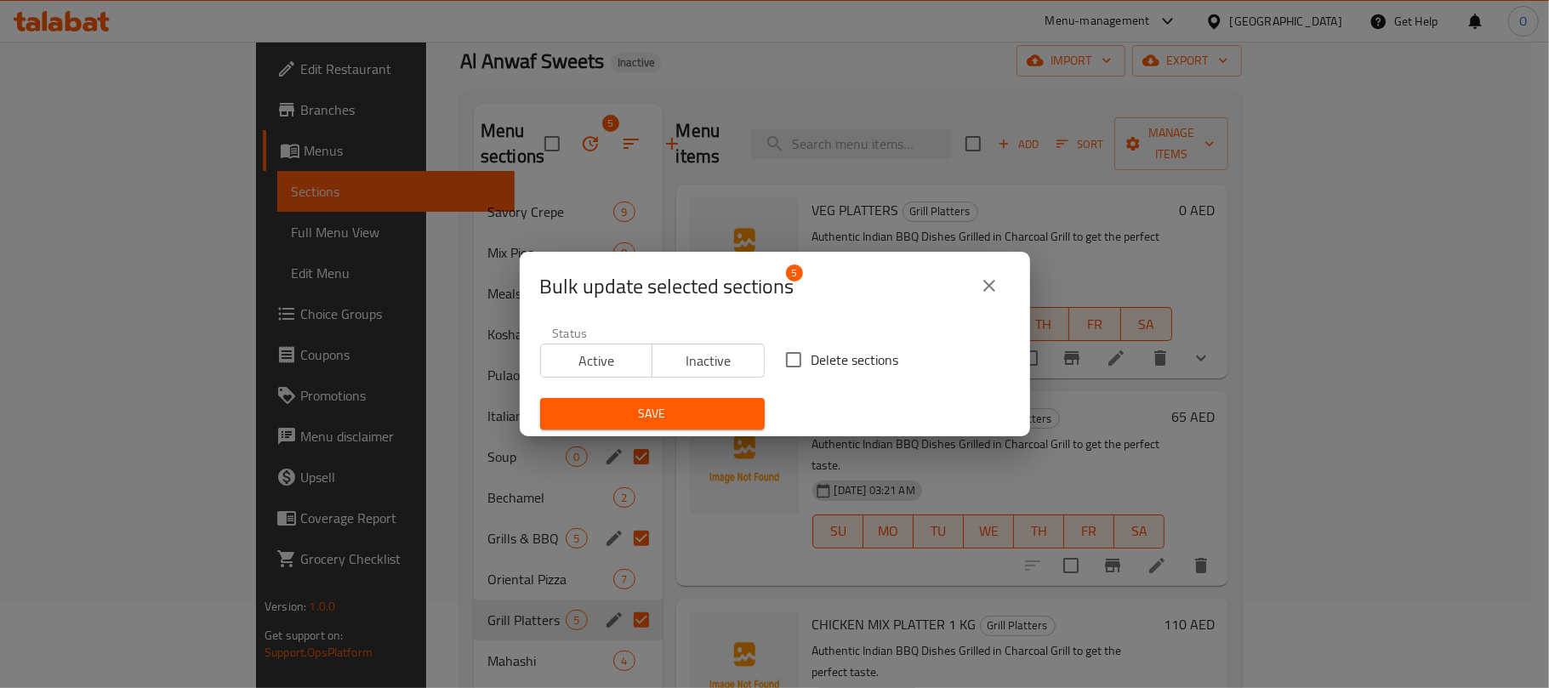
click at [776, 359] on input "Delete sections" at bounding box center [794, 360] width 36 height 36
checkbox input "true"
click at [698, 415] on span "Save" at bounding box center [652, 413] width 197 height 21
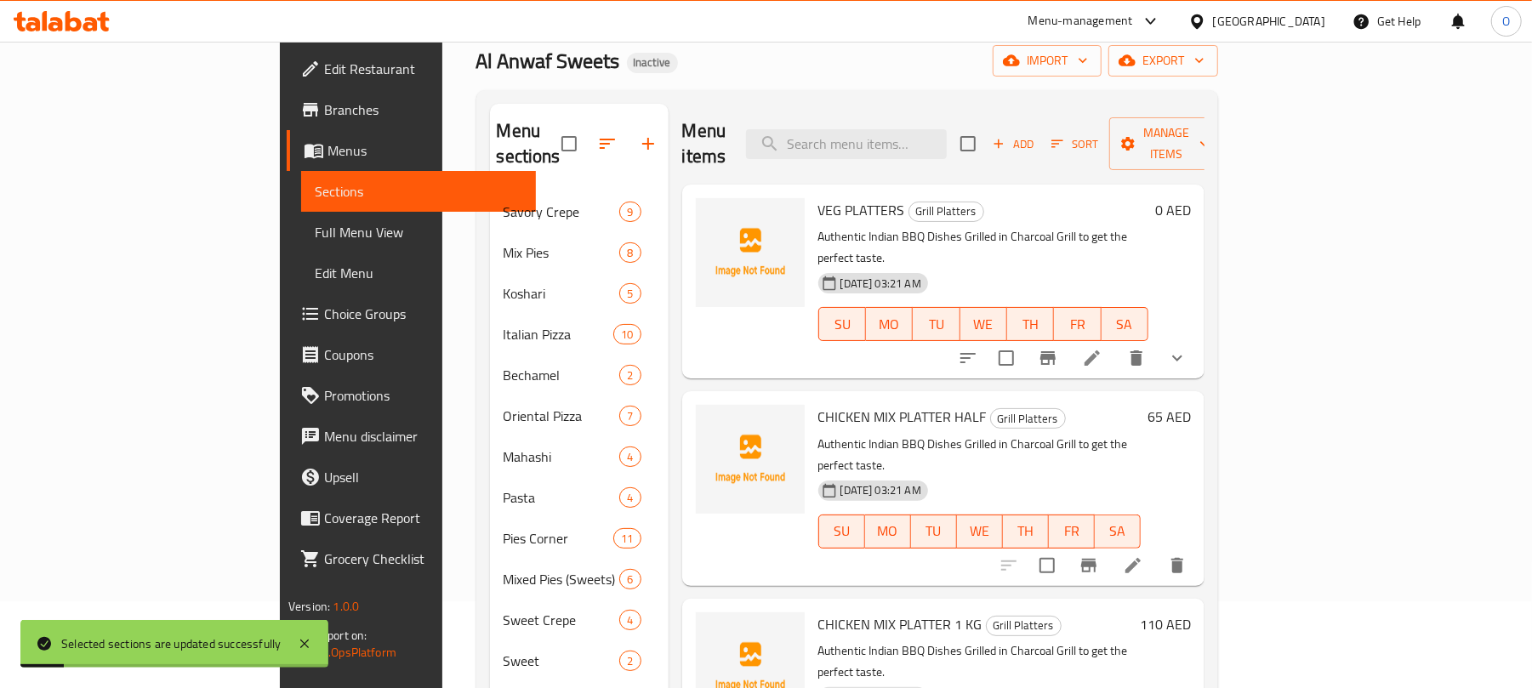
click at [1250, 20] on div "United Arab Emirates" at bounding box center [1269, 21] width 112 height 19
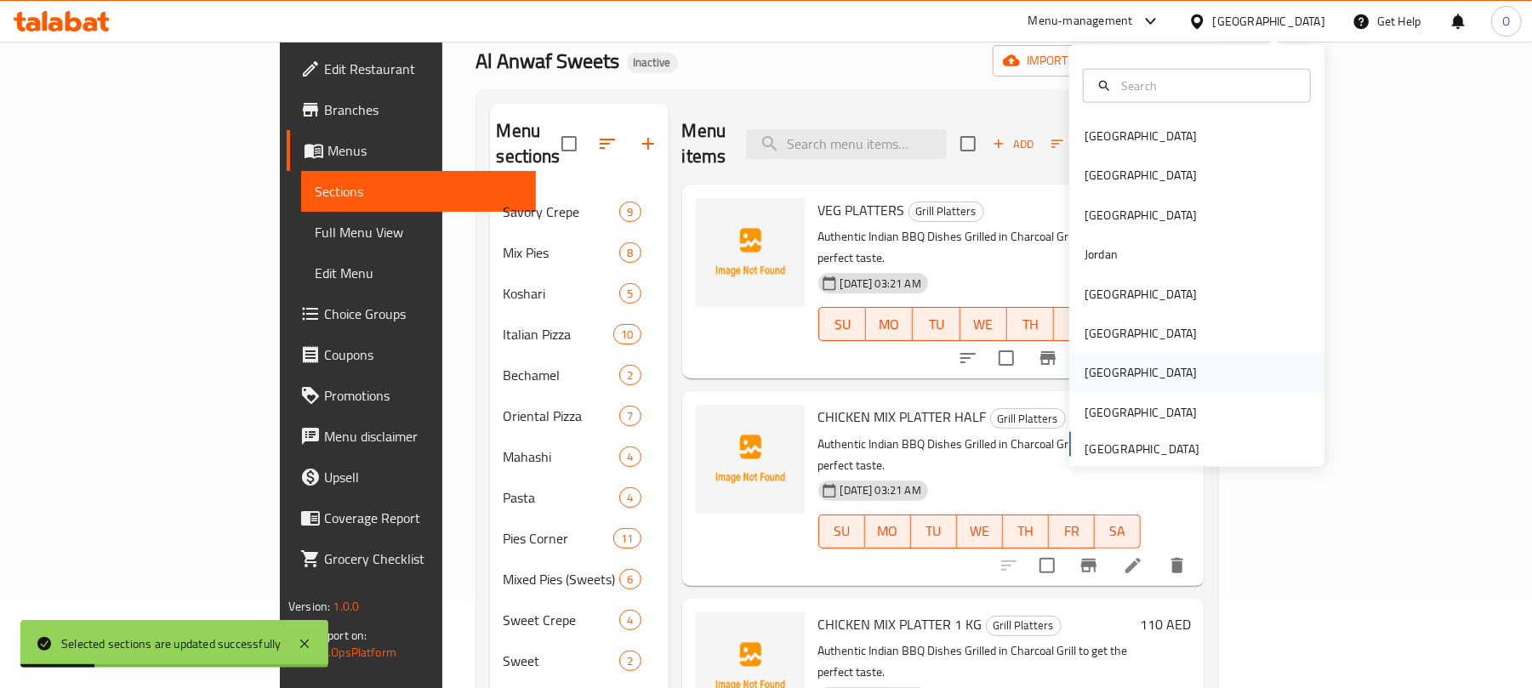
click at [1104, 366] on div "[GEOGRAPHIC_DATA]" at bounding box center [1141, 372] width 140 height 39
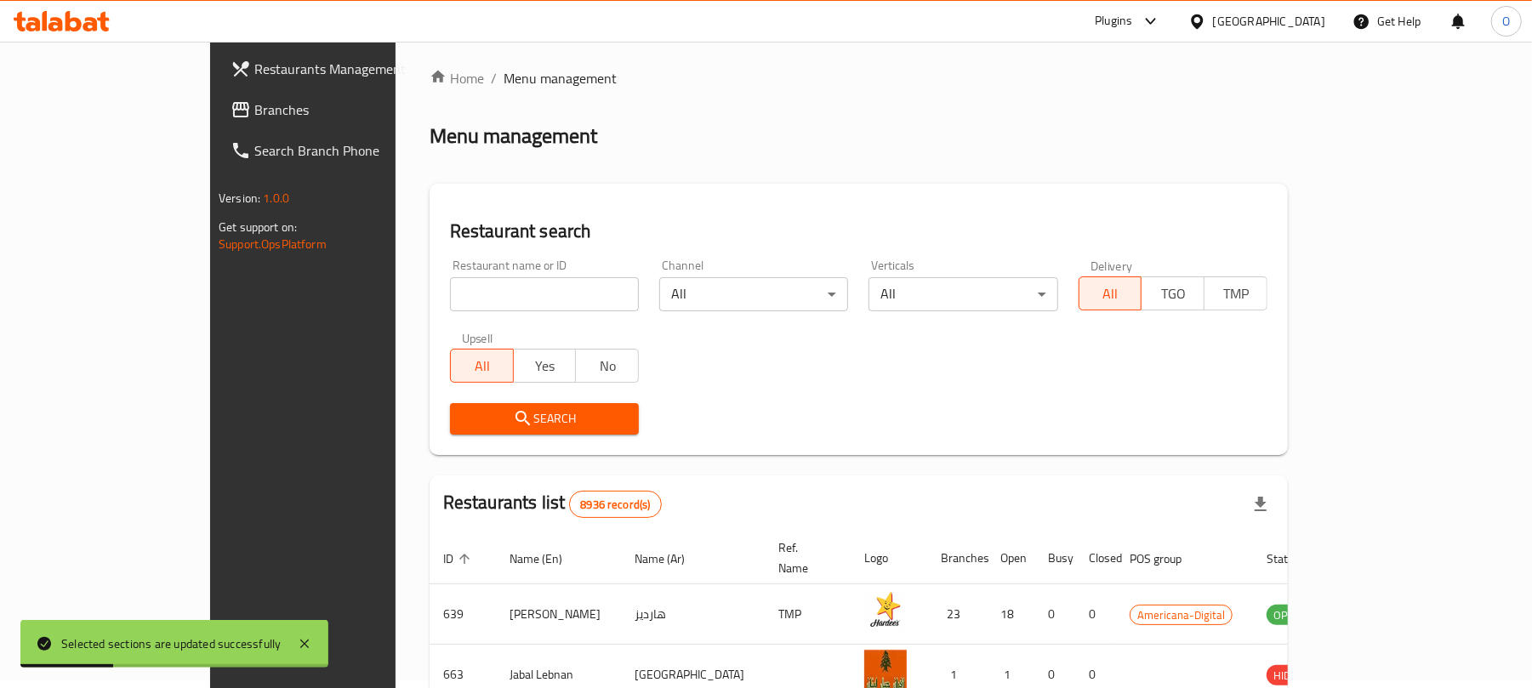
scroll to position [87, 0]
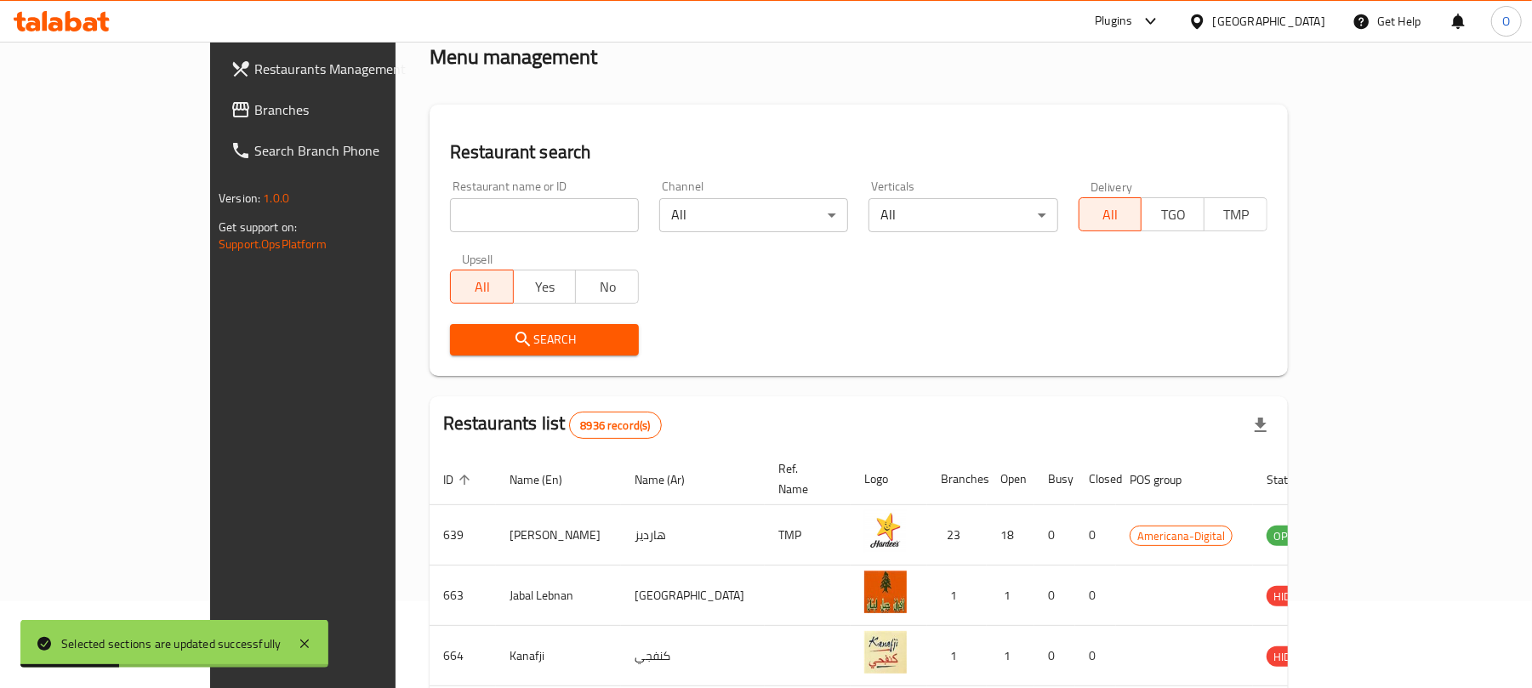
click at [254, 111] on span "Branches" at bounding box center [353, 110] width 198 height 20
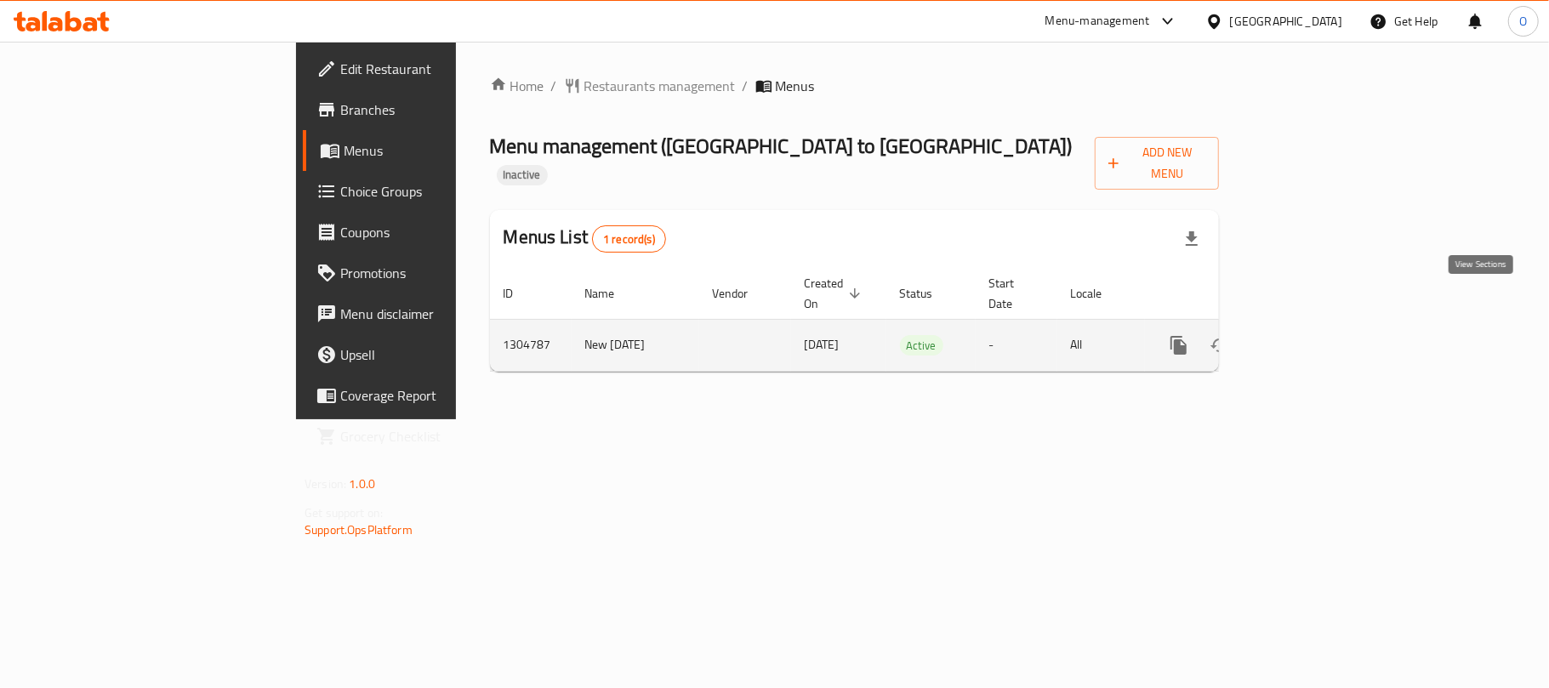
click at [1312, 335] on icon "enhanced table" at bounding box center [1301, 345] width 20 height 20
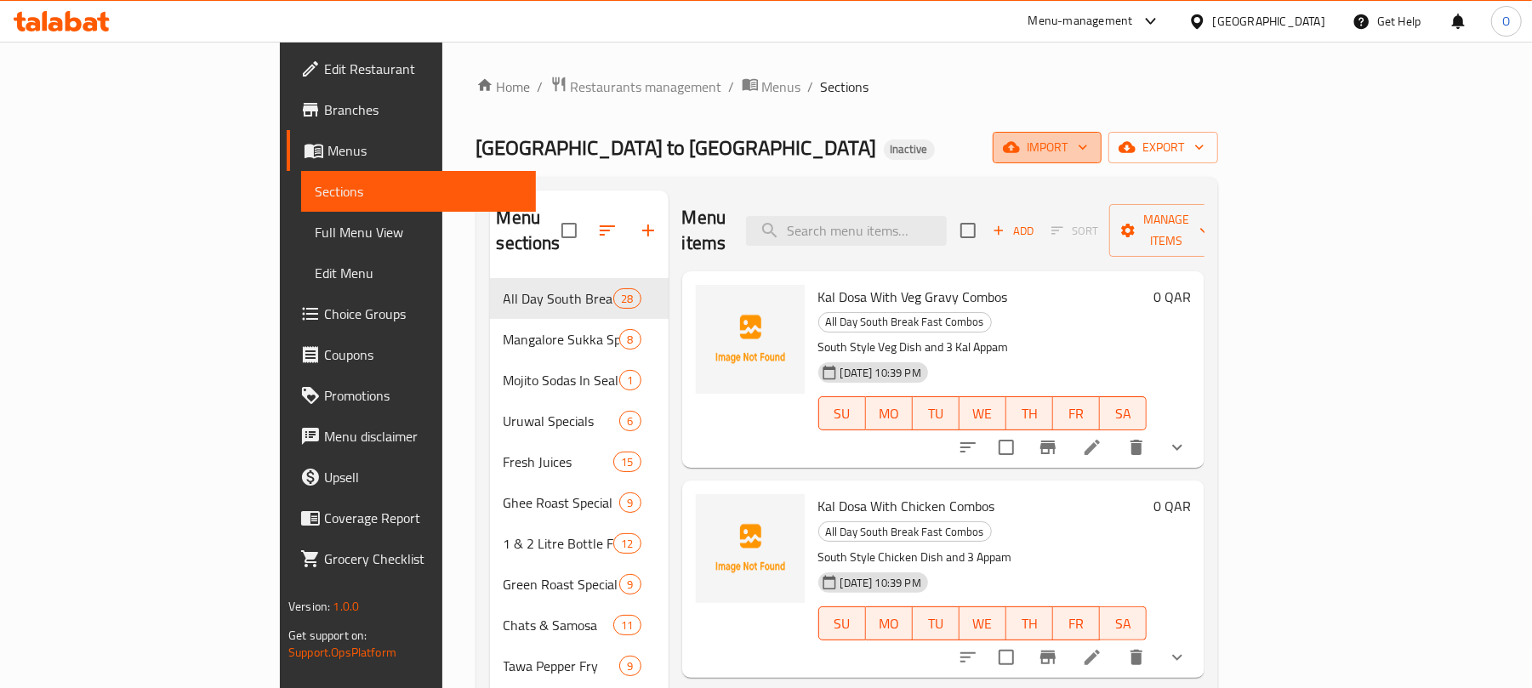
click at [1088, 143] on span "import" at bounding box center [1047, 147] width 82 height 21
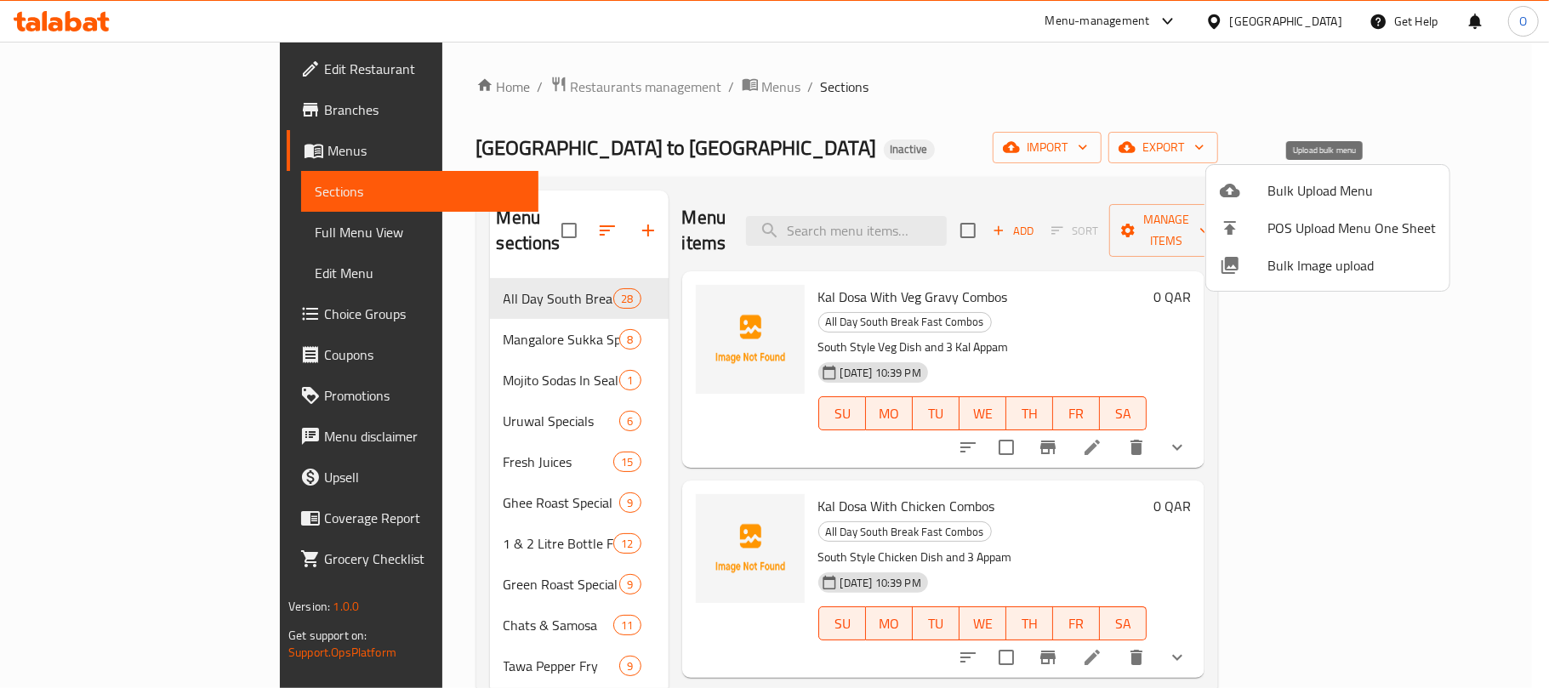
click at [1273, 184] on span "Bulk Upload Menu" at bounding box center [1351, 190] width 168 height 20
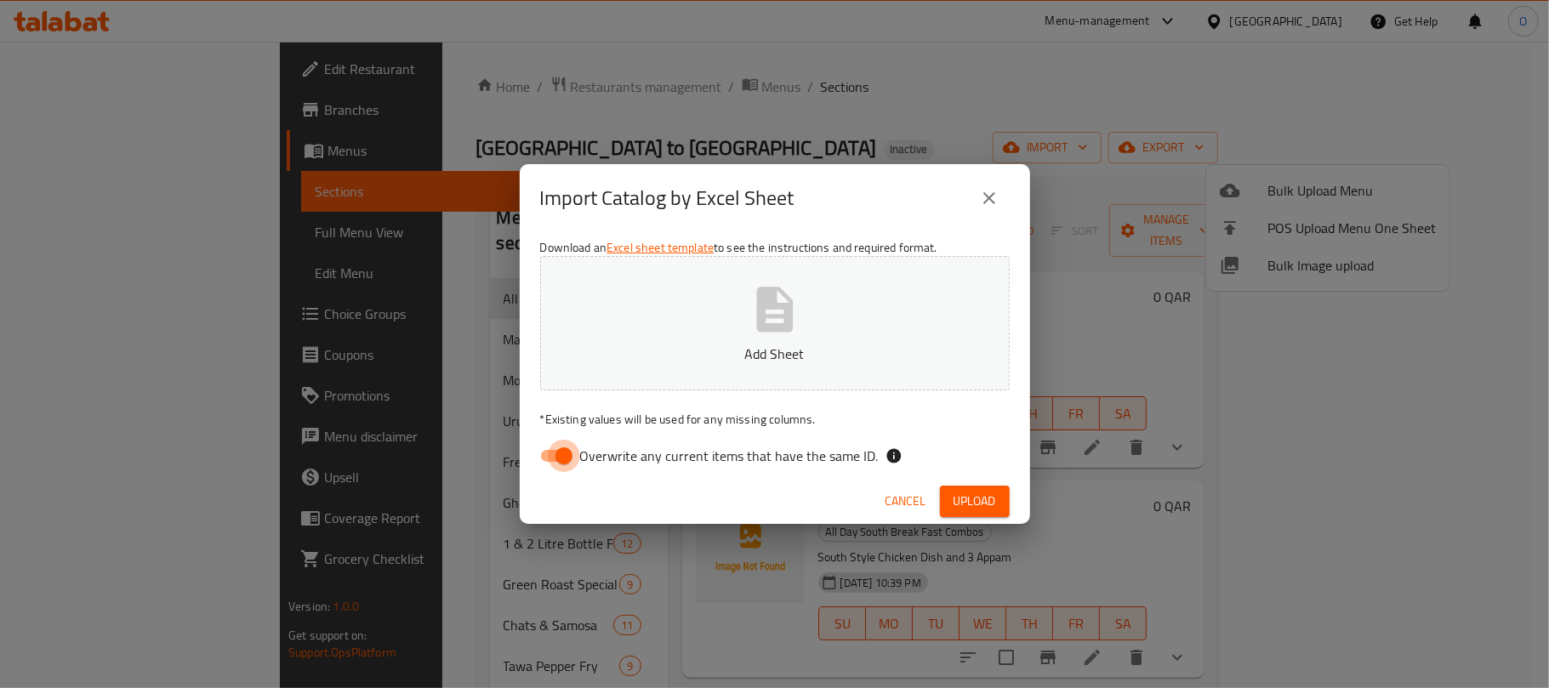
click at [560, 458] on input "Overwrite any current items that have the same ID." at bounding box center [563, 456] width 97 height 32
checkbox input "false"
click at [980, 505] on span "Upload" at bounding box center [975, 501] width 43 height 21
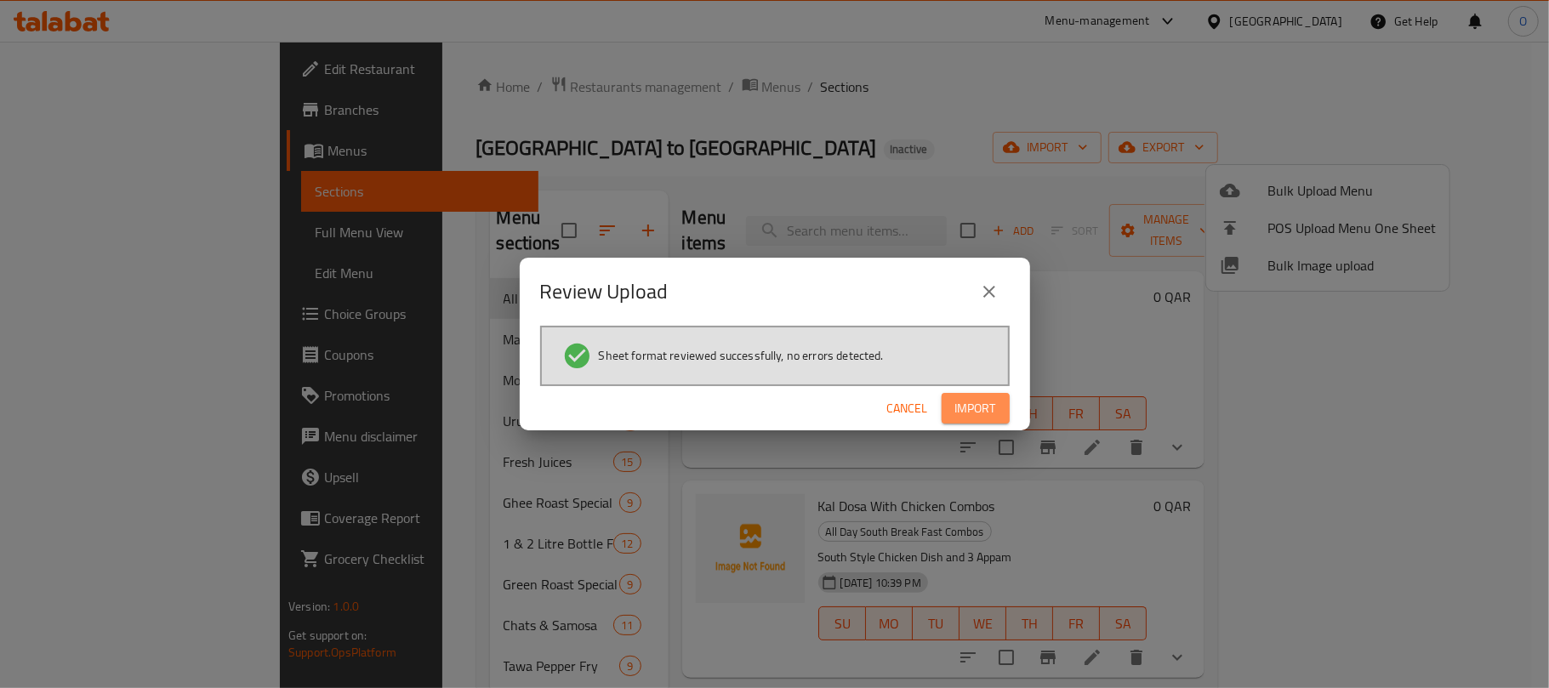
click at [974, 402] on span "Import" at bounding box center [975, 408] width 41 height 21
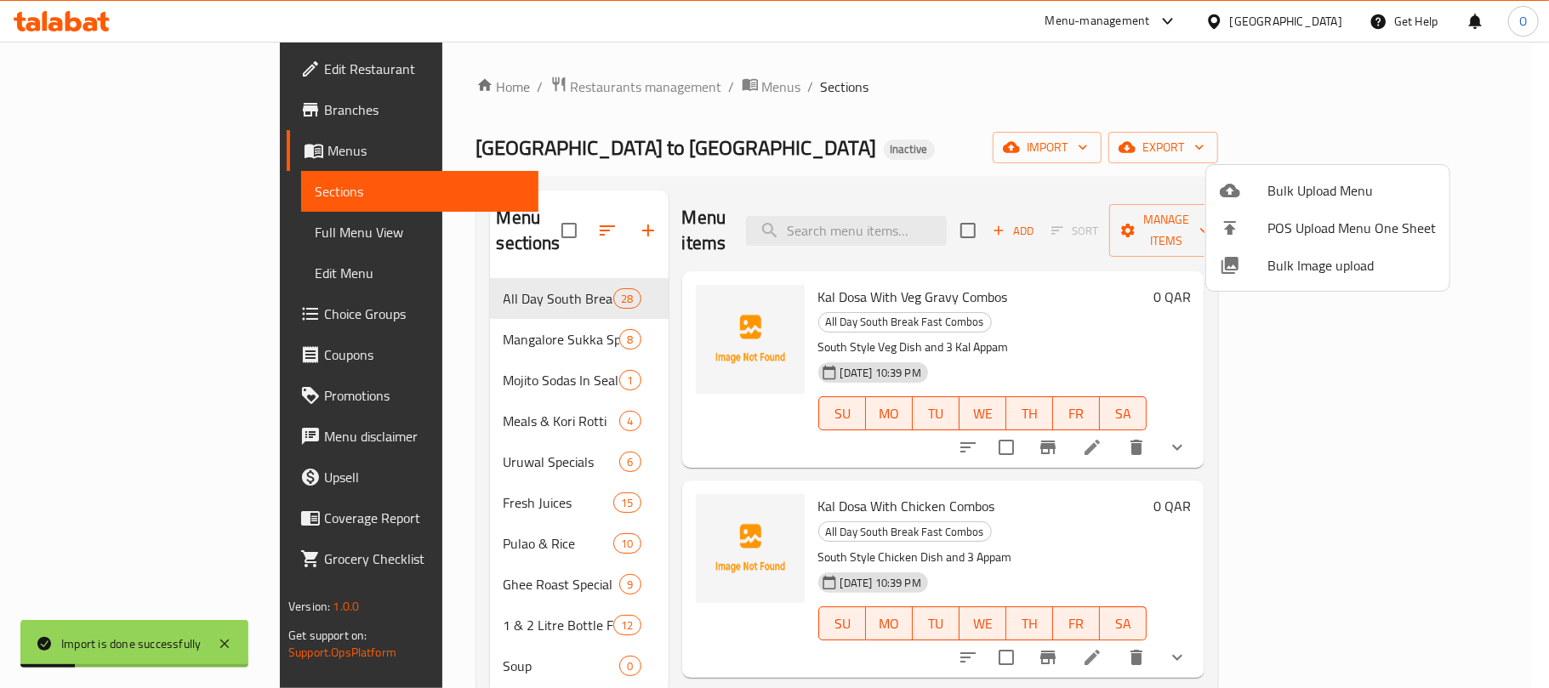
click at [134, 236] on div at bounding box center [774, 344] width 1549 height 688
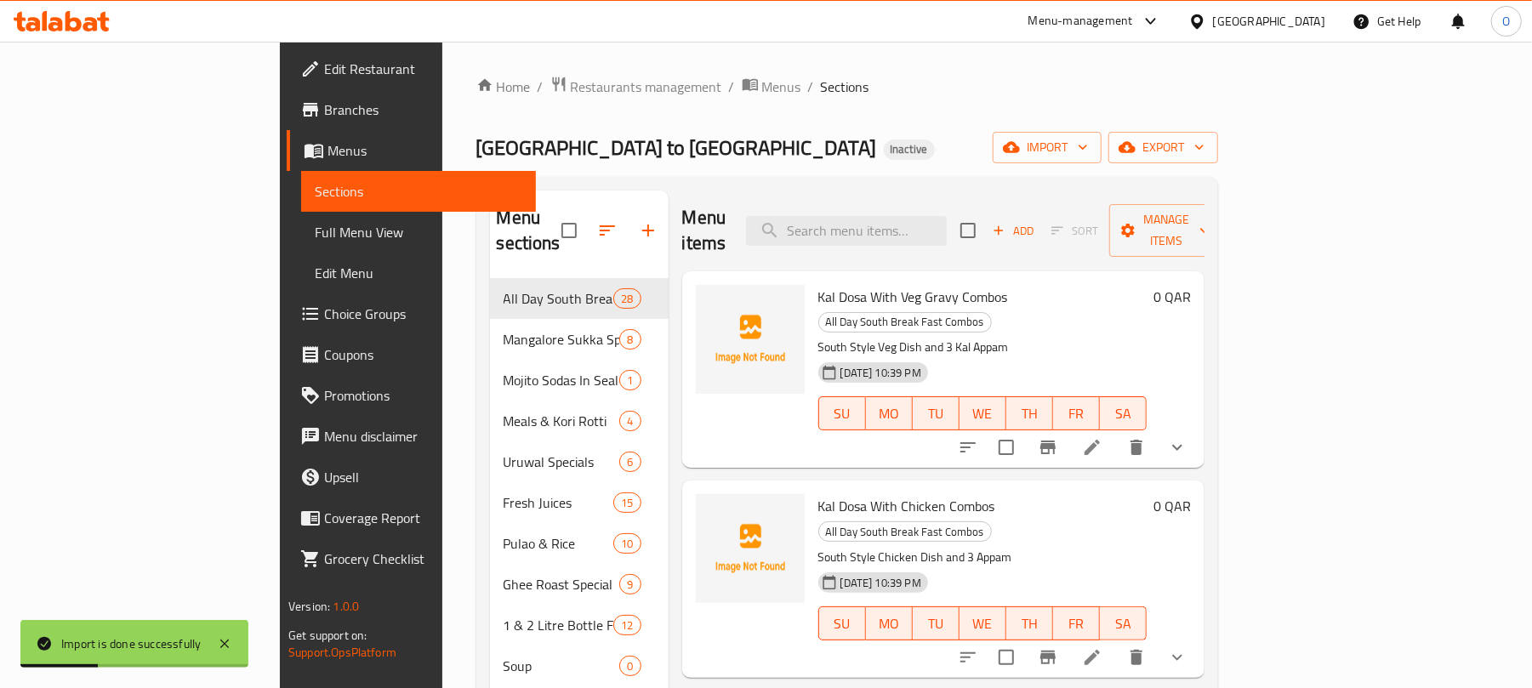
click at [315, 225] on span "Full Menu View" at bounding box center [419, 232] width 208 height 20
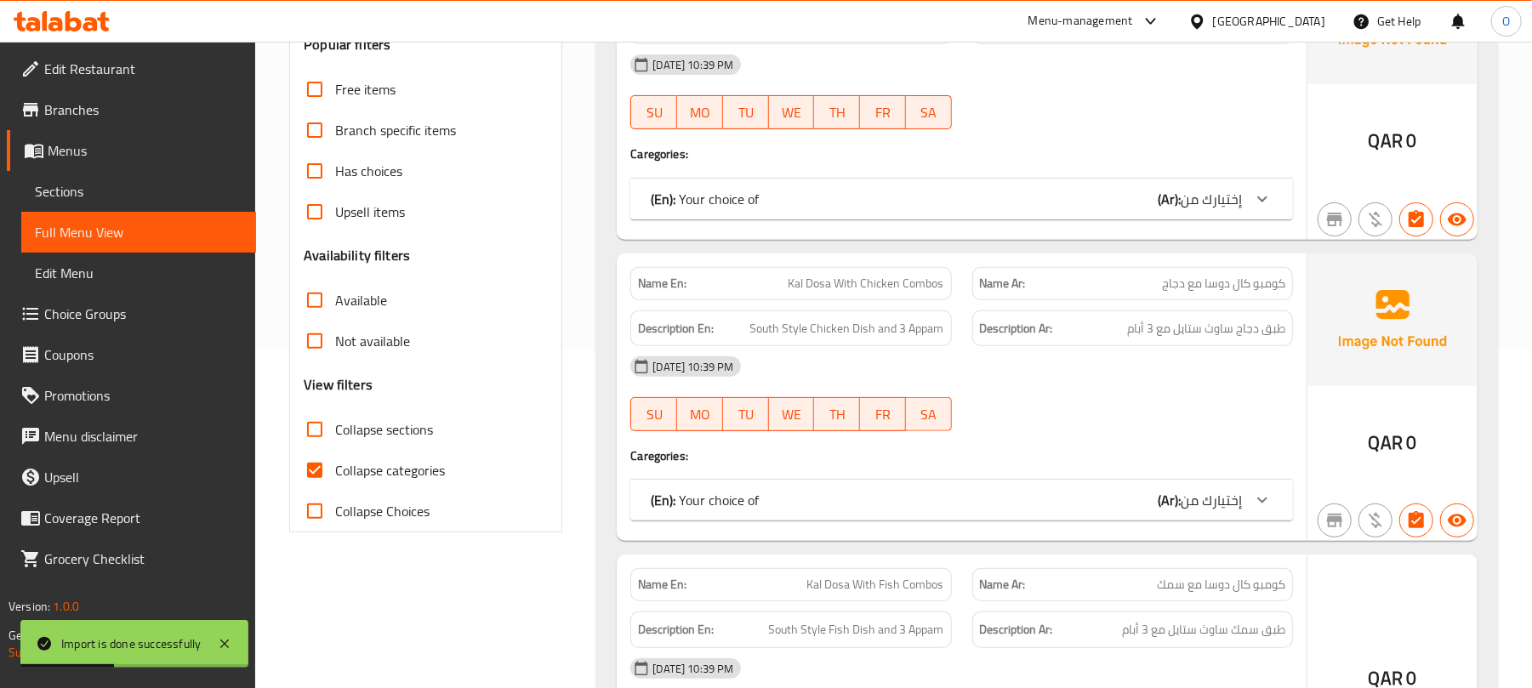
scroll to position [340, 0]
click at [403, 432] on span "Collapse sections" at bounding box center [384, 428] width 98 height 20
click at [335, 432] on input "Collapse sections" at bounding box center [314, 427] width 41 height 41
checkbox input "true"
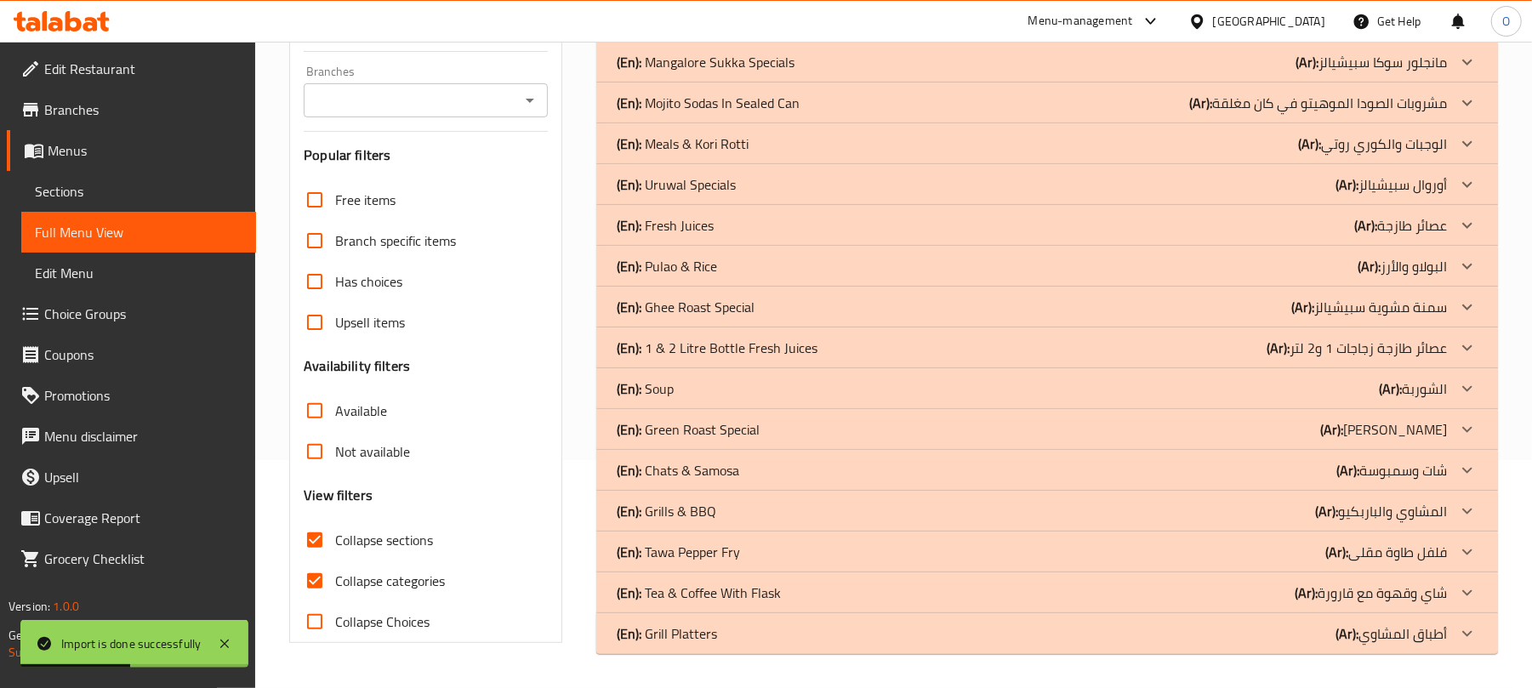
scroll to position [229, 0]
click at [712, 31] on p "(En): Grill Platters" at bounding box center [727, 21] width 220 height 20
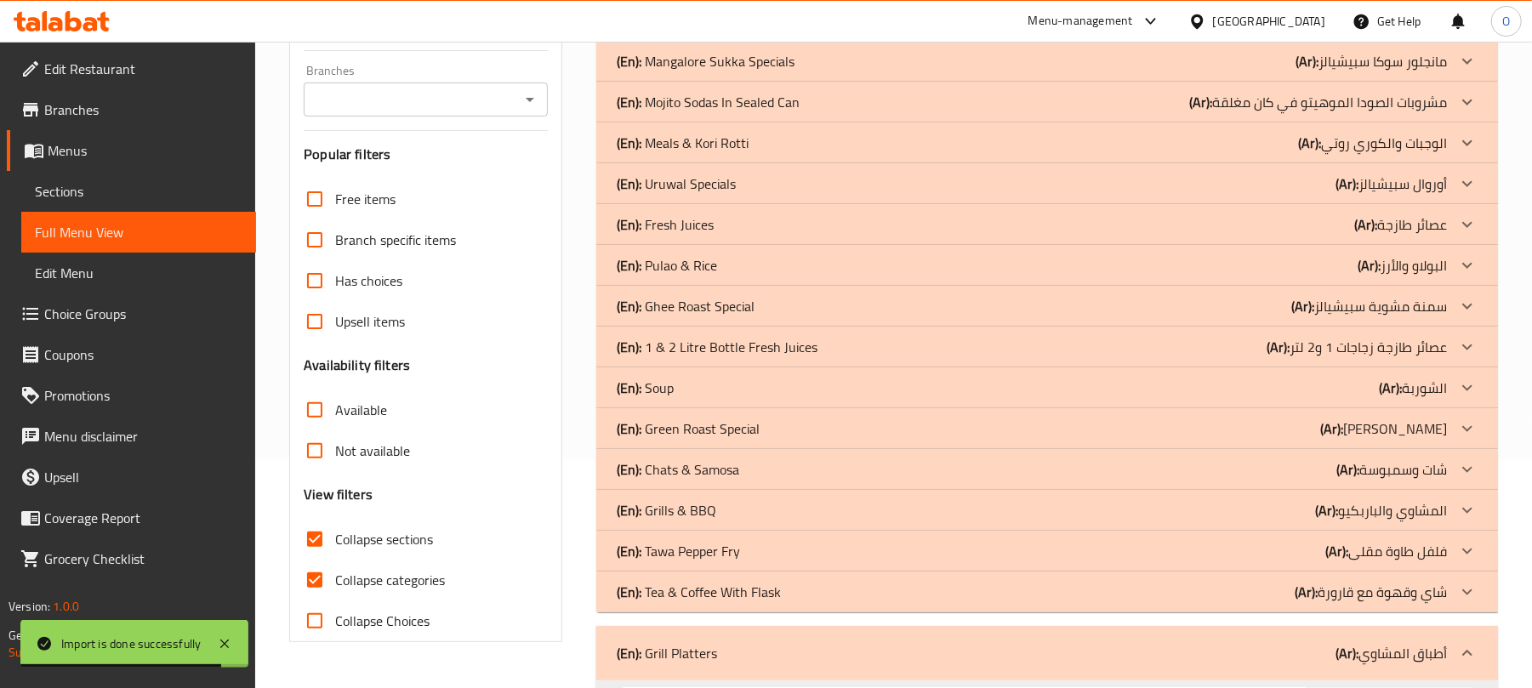
scroll to position [456, 0]
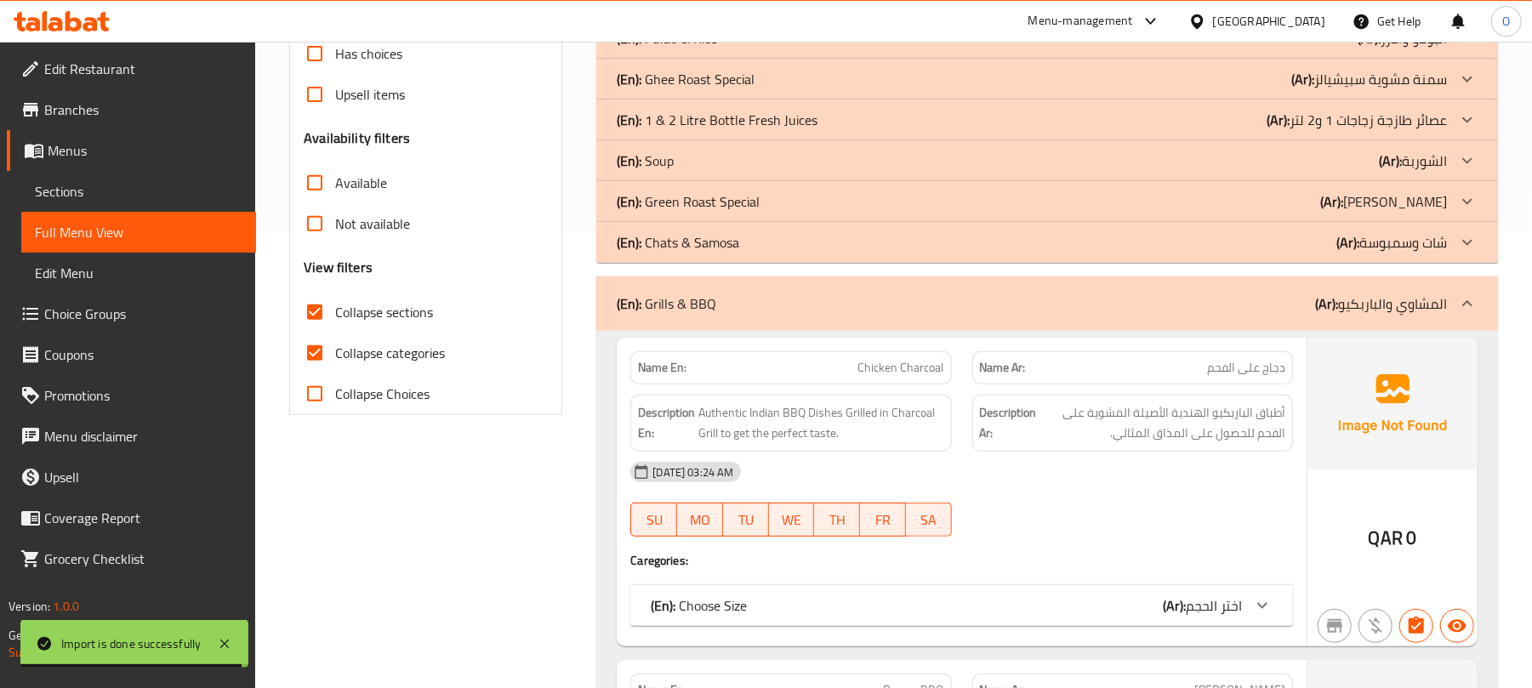
scroll to position [342, 0]
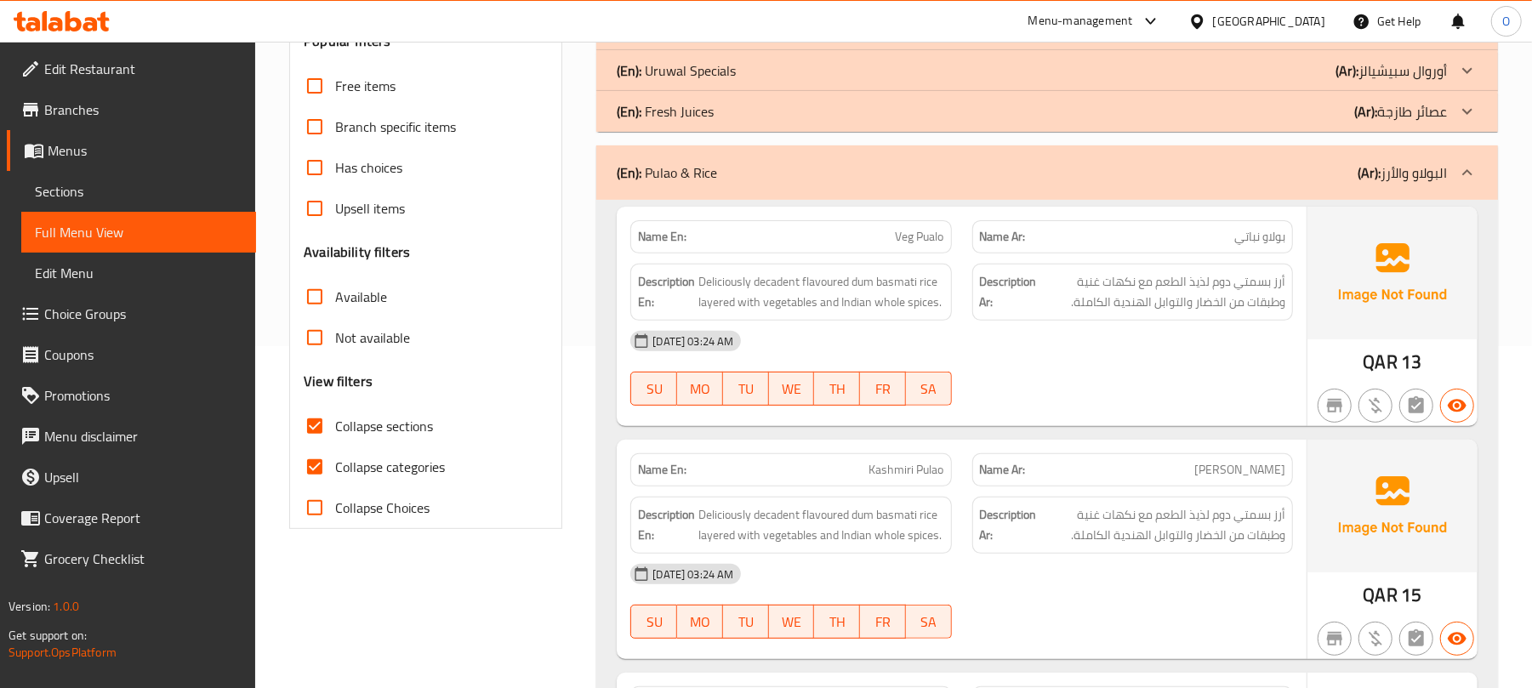
scroll to position [229, 0]
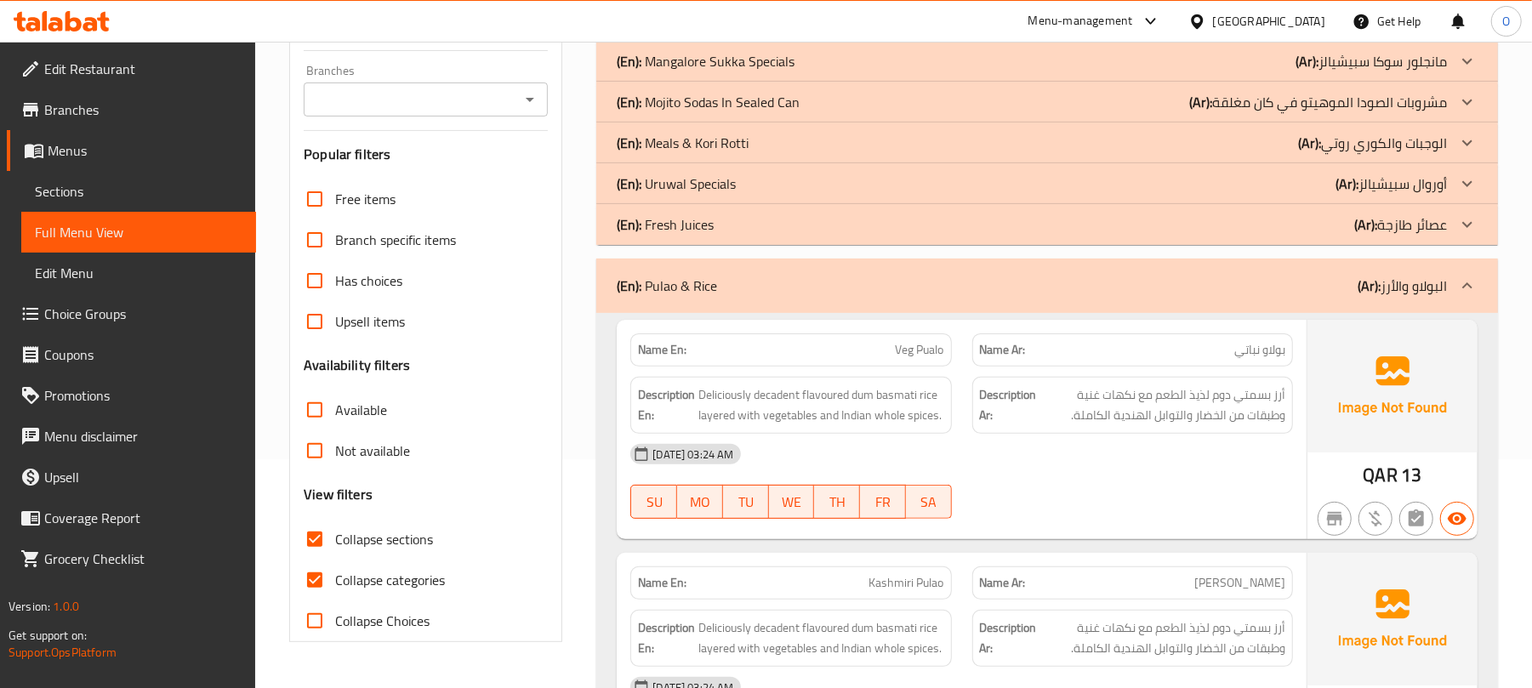
click at [726, 31] on p "(En): Meals & Kori Rotti" at bounding box center [727, 20] width 220 height 20
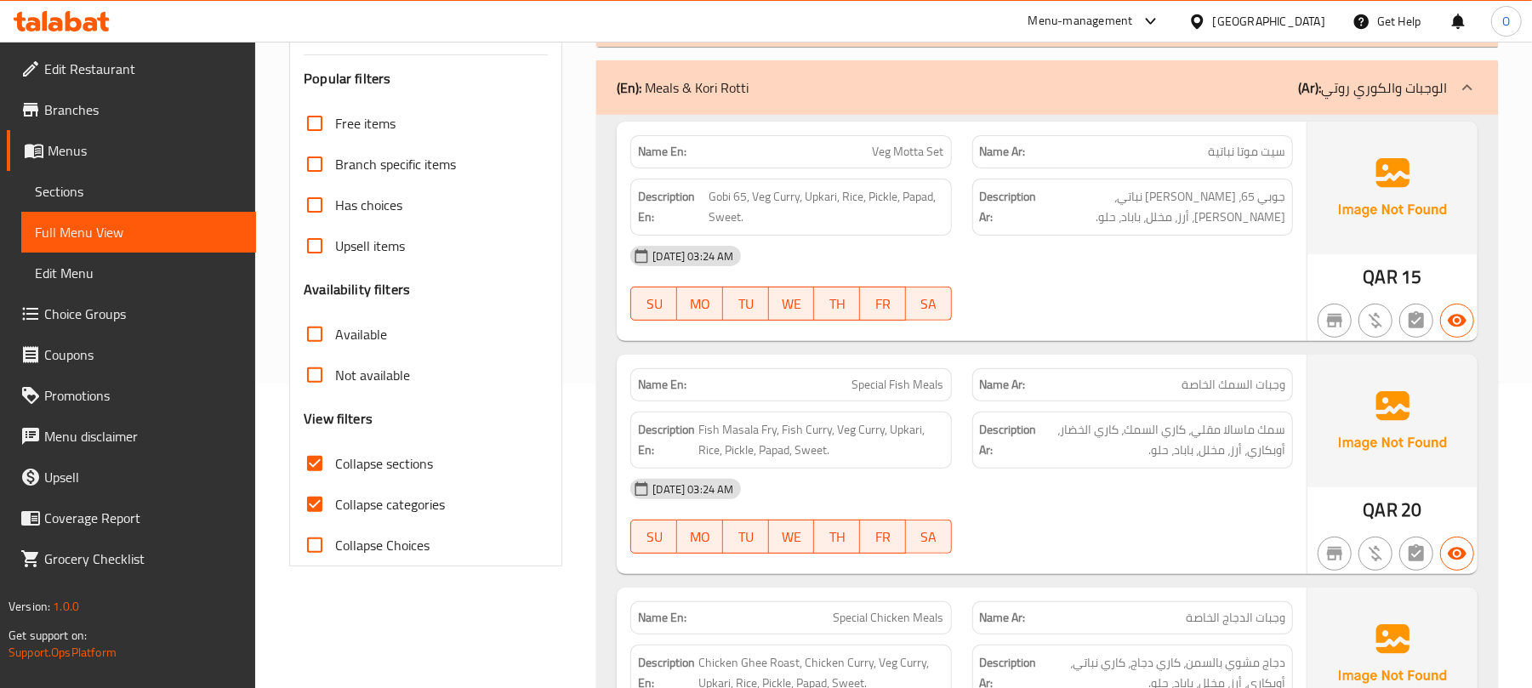
scroll to position [569, 0]
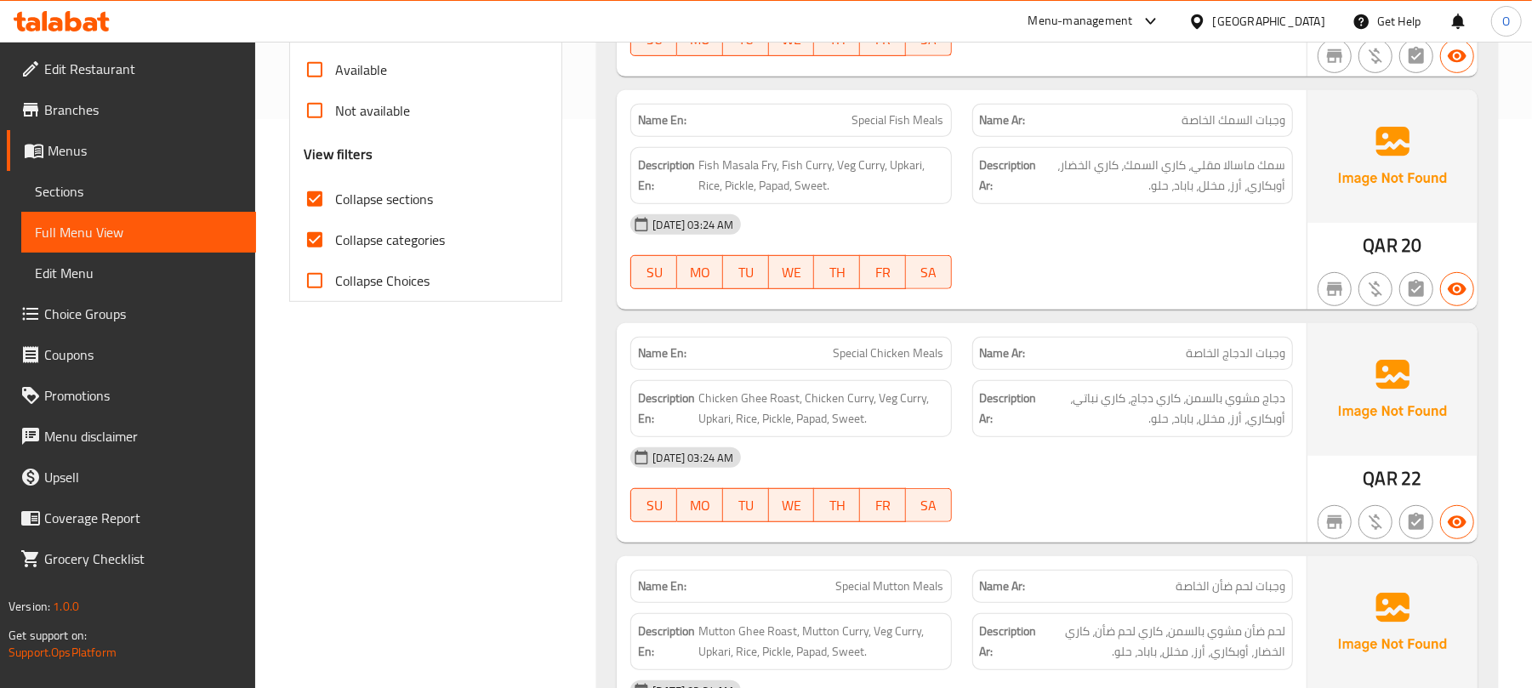
click at [405, 233] on span "Collapse categories" at bounding box center [390, 240] width 110 height 20
click at [335, 233] on input "Collapse categories" at bounding box center [314, 239] width 41 height 41
checkbox input "false"
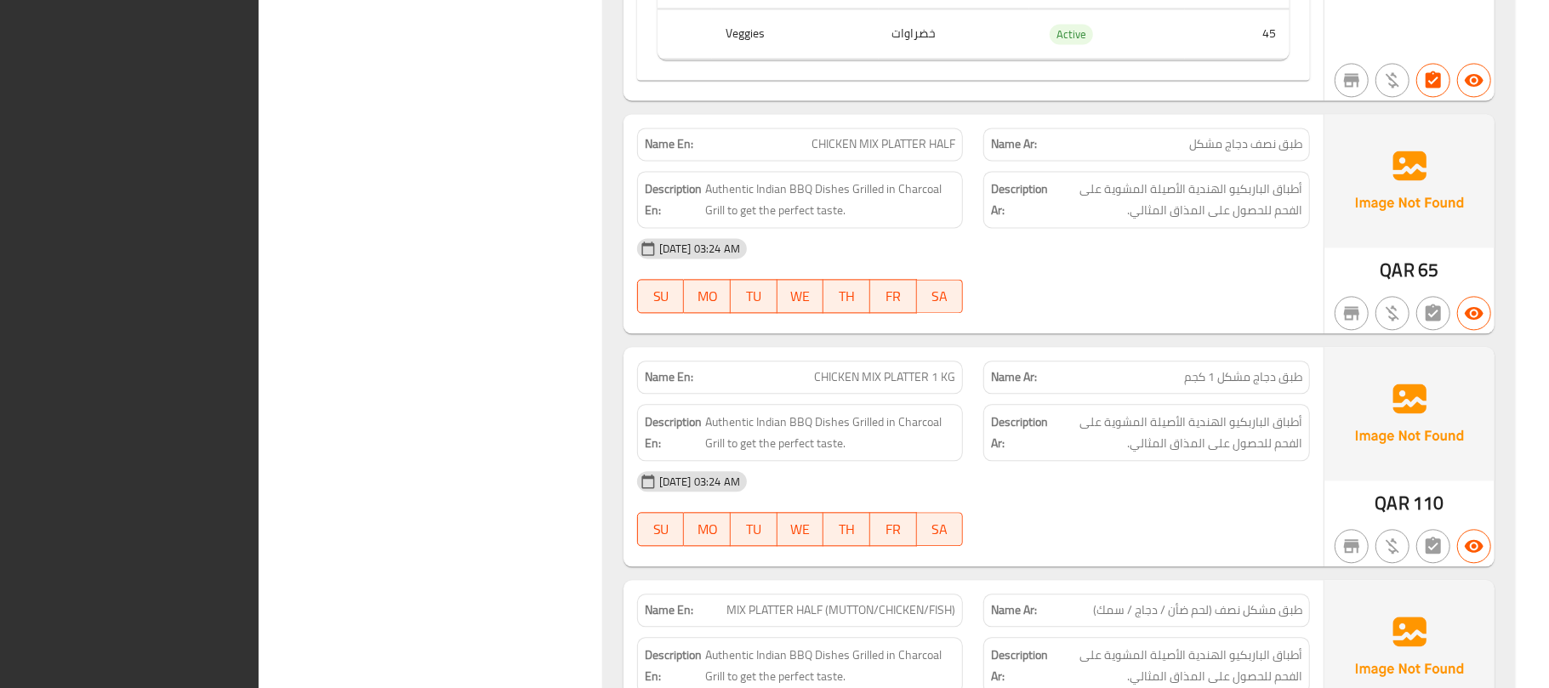
scroll to position [7680, 0]
